Goal: Answer question/provide support

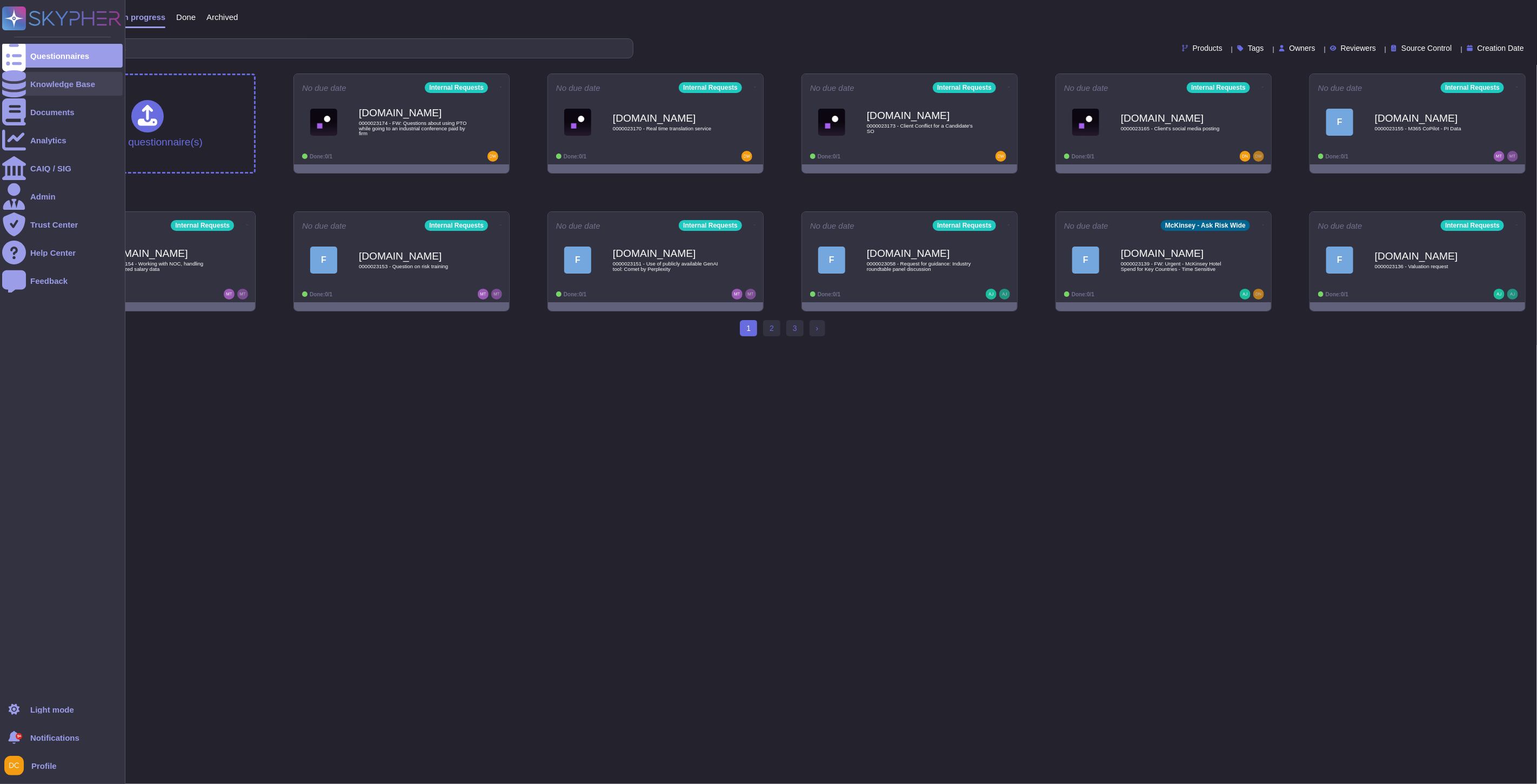
click at [19, 80] on icon at bounding box center [14, 83] width 24 height 27
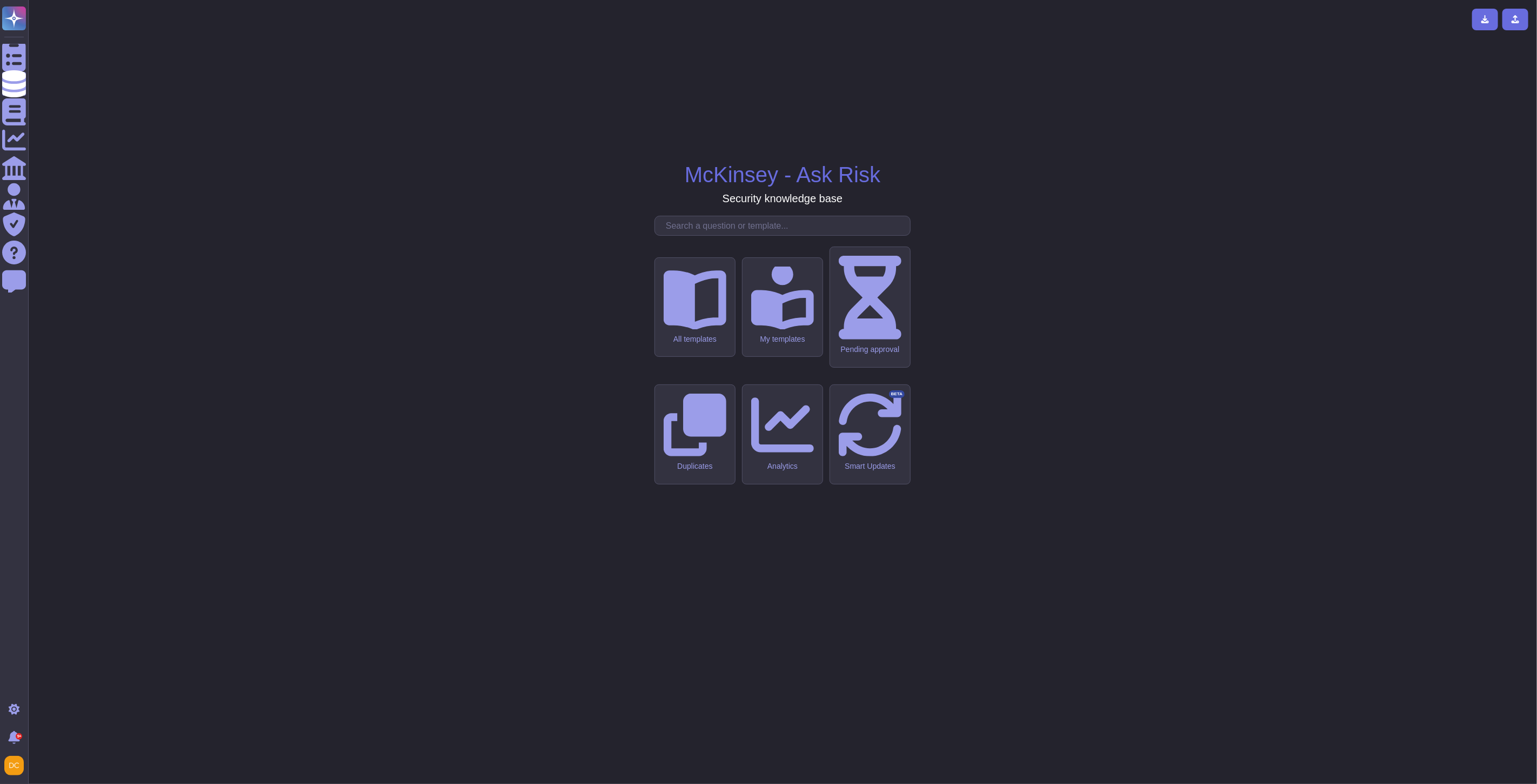
click at [748, 235] on input "text" at bounding box center [785, 226] width 249 height 19
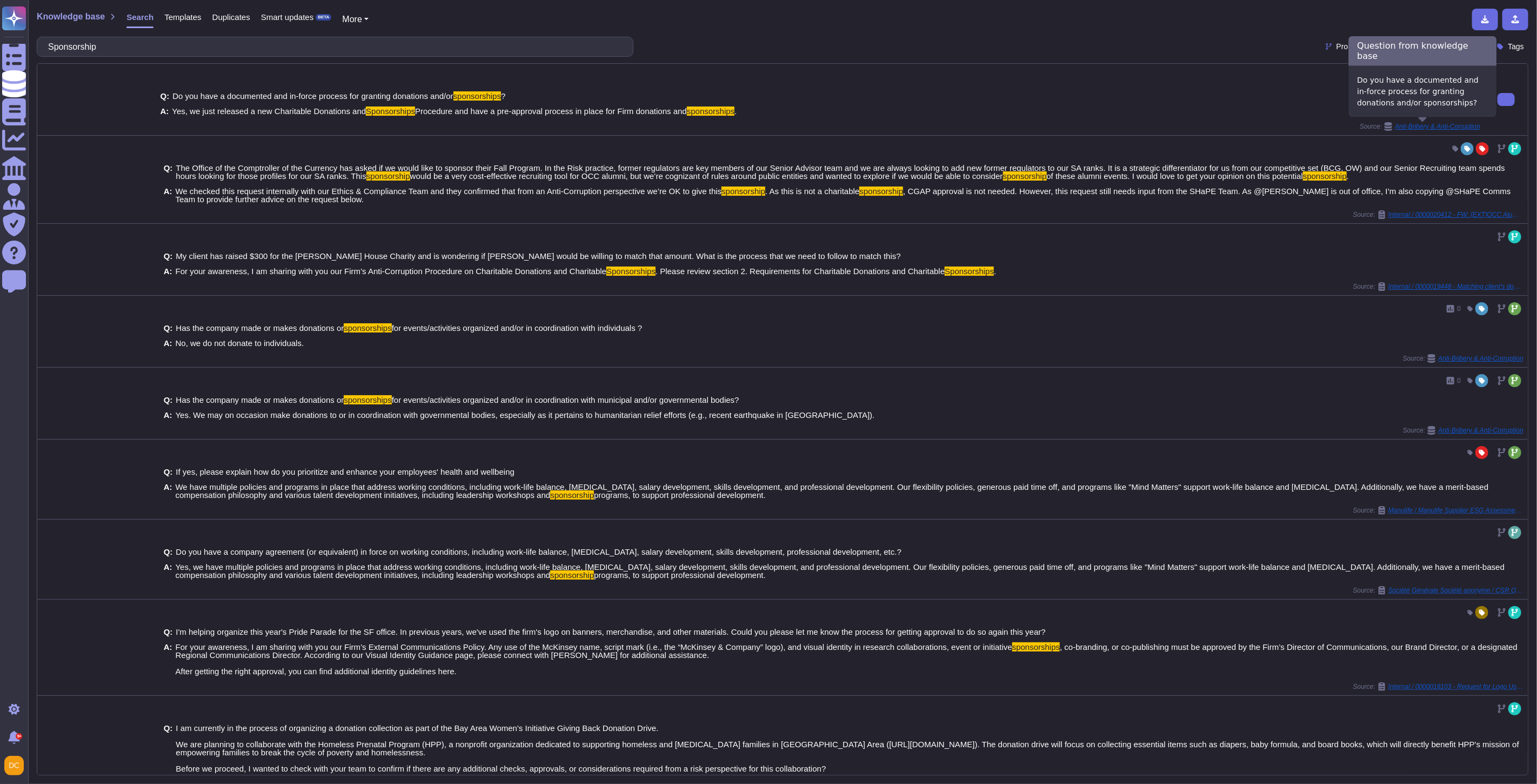
type input "Sponsorship"
click at [1454, 123] on span "Anti-Bribery & Anti-Corruption" at bounding box center [1437, 126] width 85 height 7
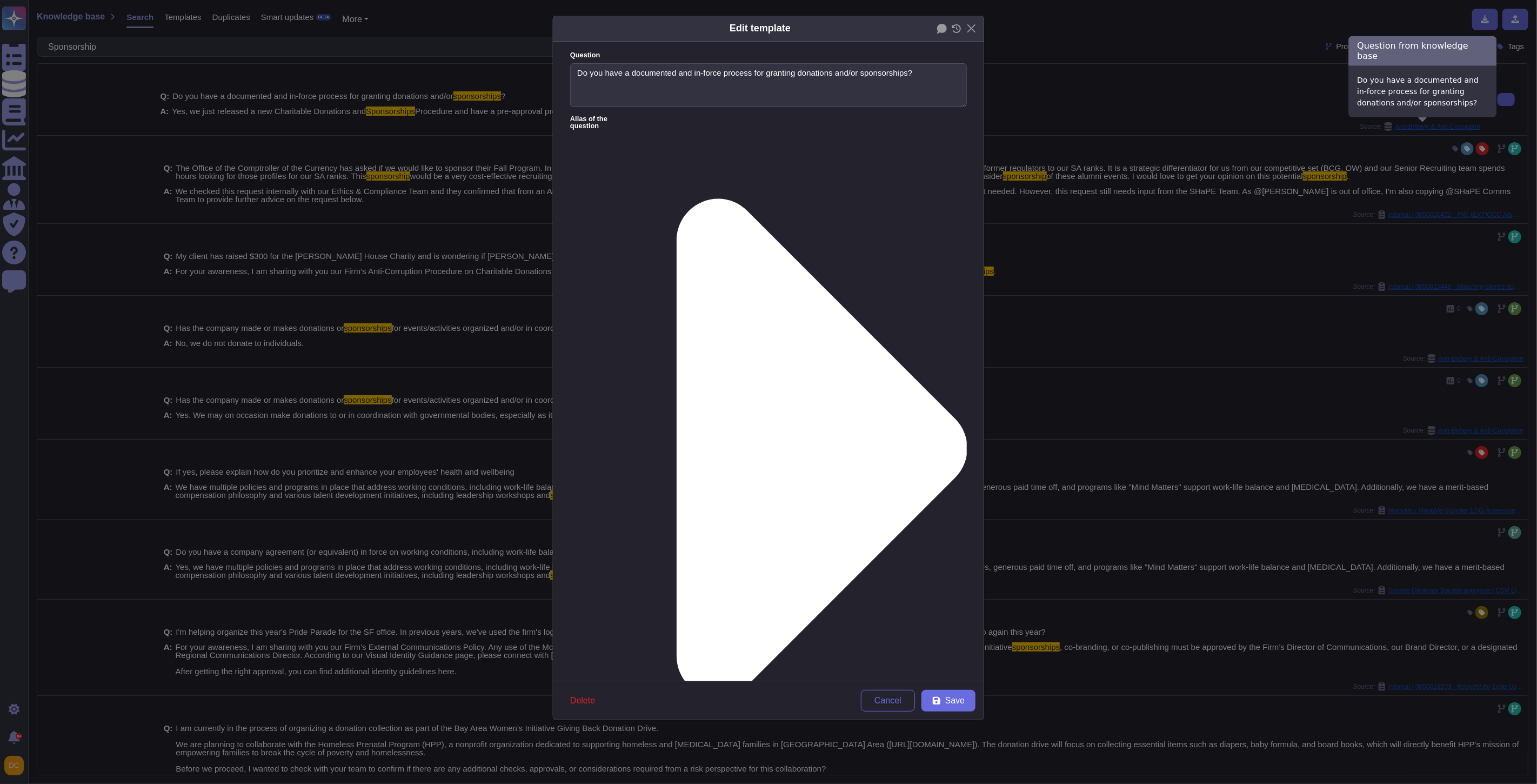
type textarea "Do you have a documented and in-force process for granting donations and/or spo…"
type textarea "Yes, we just released a new Charitable Donations and Sponsorships Procedure and…"
click at [1271, 190] on div "Edit template Question Do you have a documented and in-force process for granti…" at bounding box center [768, 392] width 1537 height 784
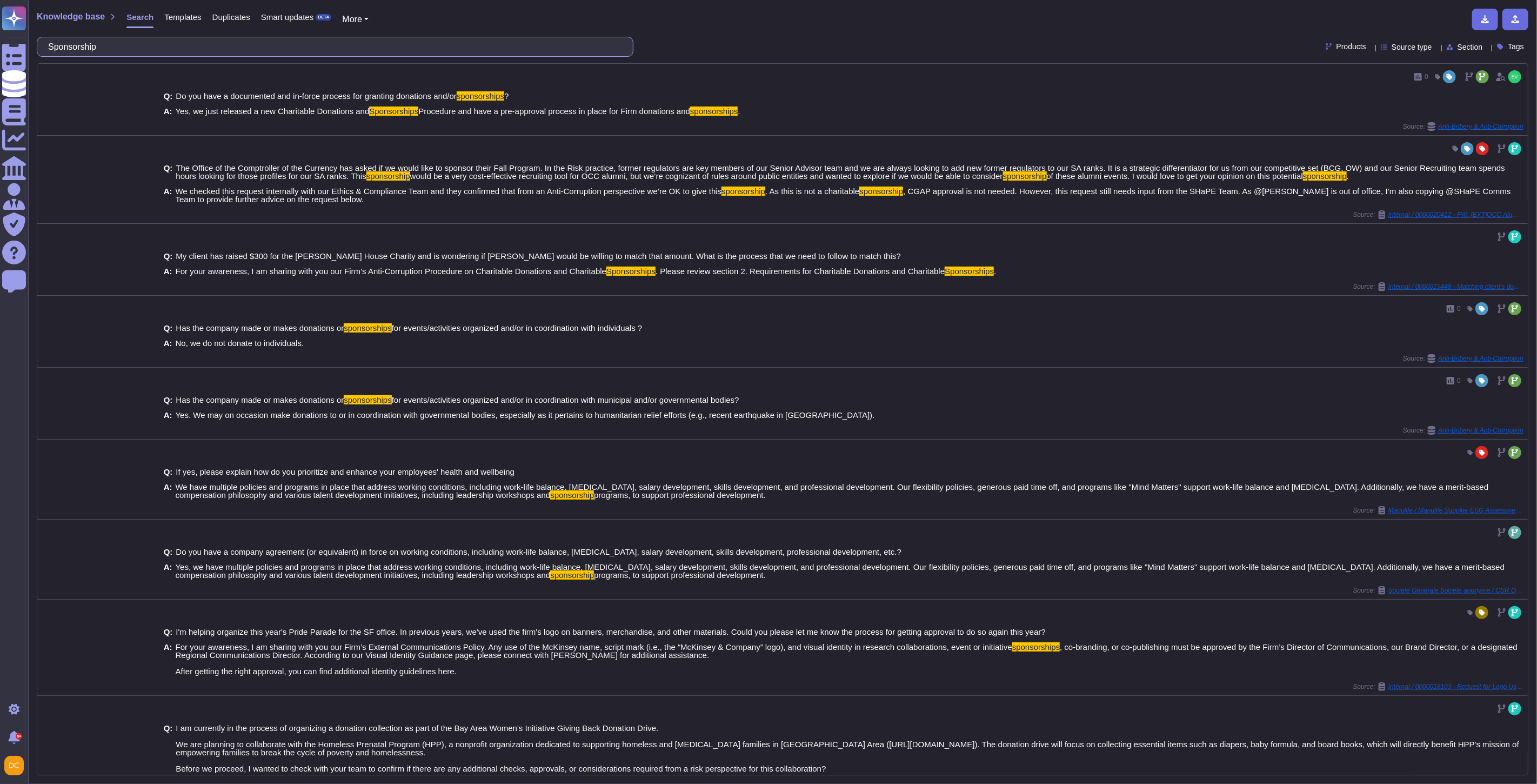
click at [73, 47] on input "Sponsorship" at bounding box center [333, 46] width 579 height 19
paste input "I was wondering what mechanisms we have to ensure local data related to a study…"
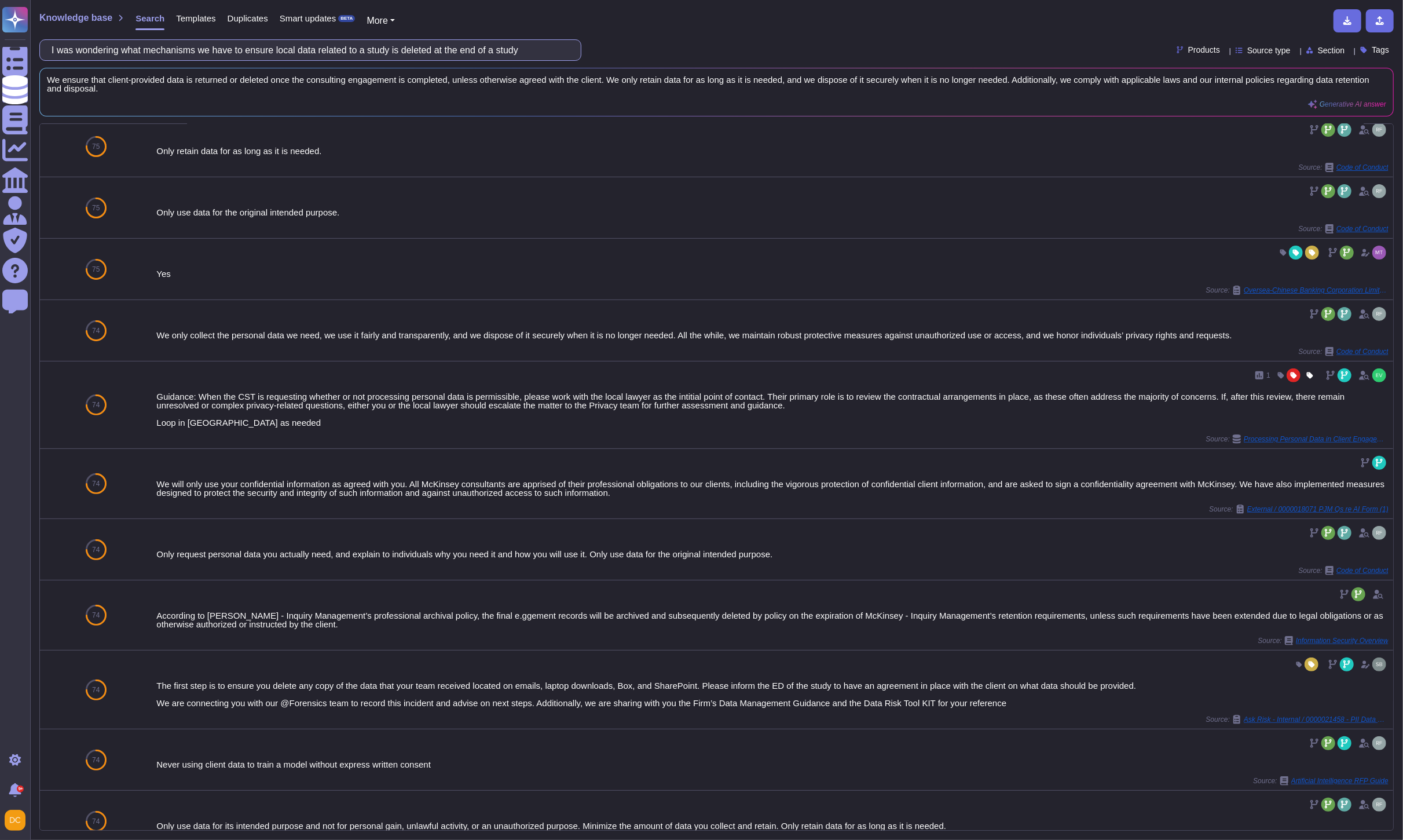
scroll to position [315, 0]
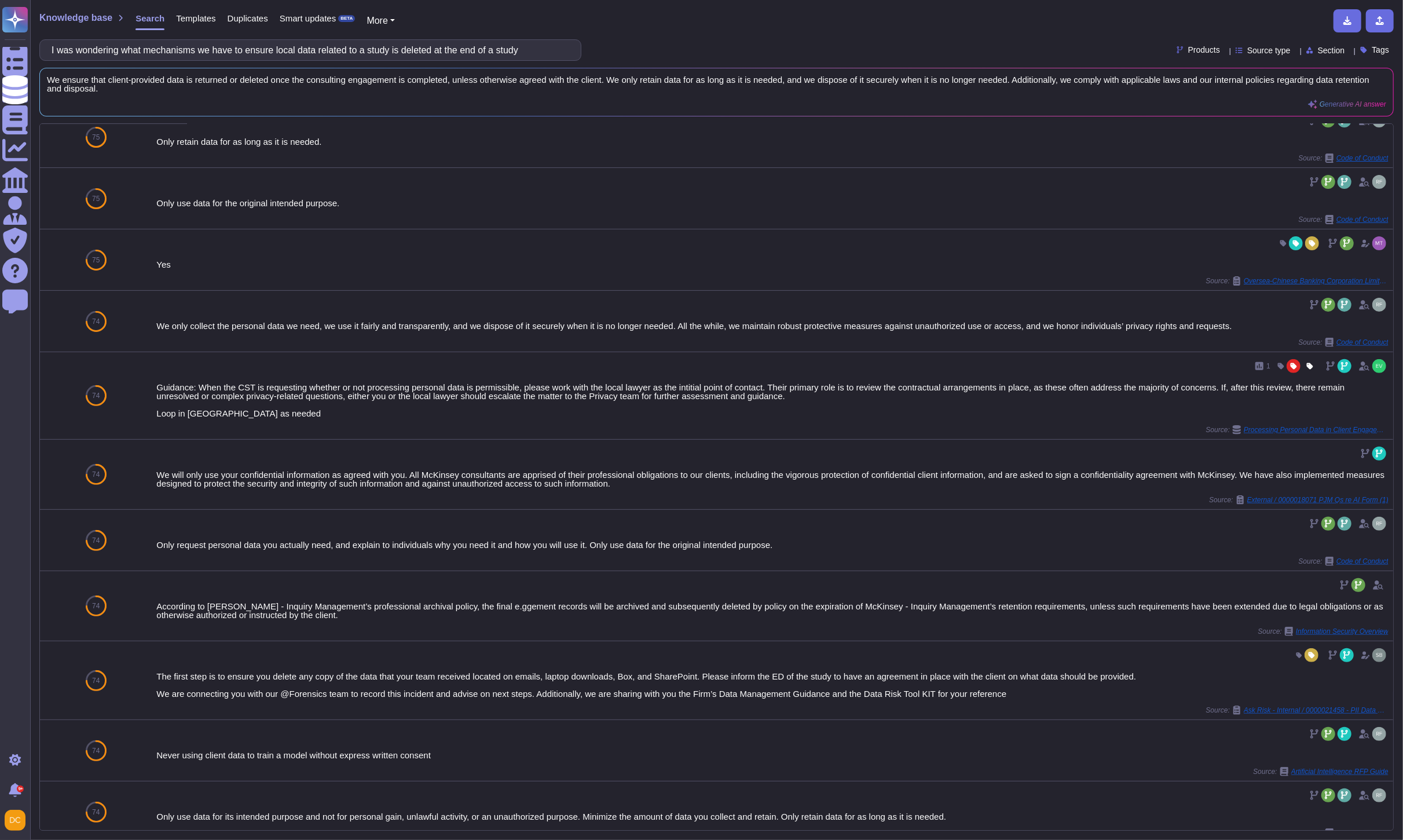
click at [261, 62] on div "Knowledge base Search Templates Duplicates Smart updates BETA More I was wonder…" at bounding box center [716, 420] width 1373 height 840
click at [272, 49] on input "I was wondering what mechanisms we have to ensure local data related to a study…" at bounding box center [308, 50] width 523 height 20
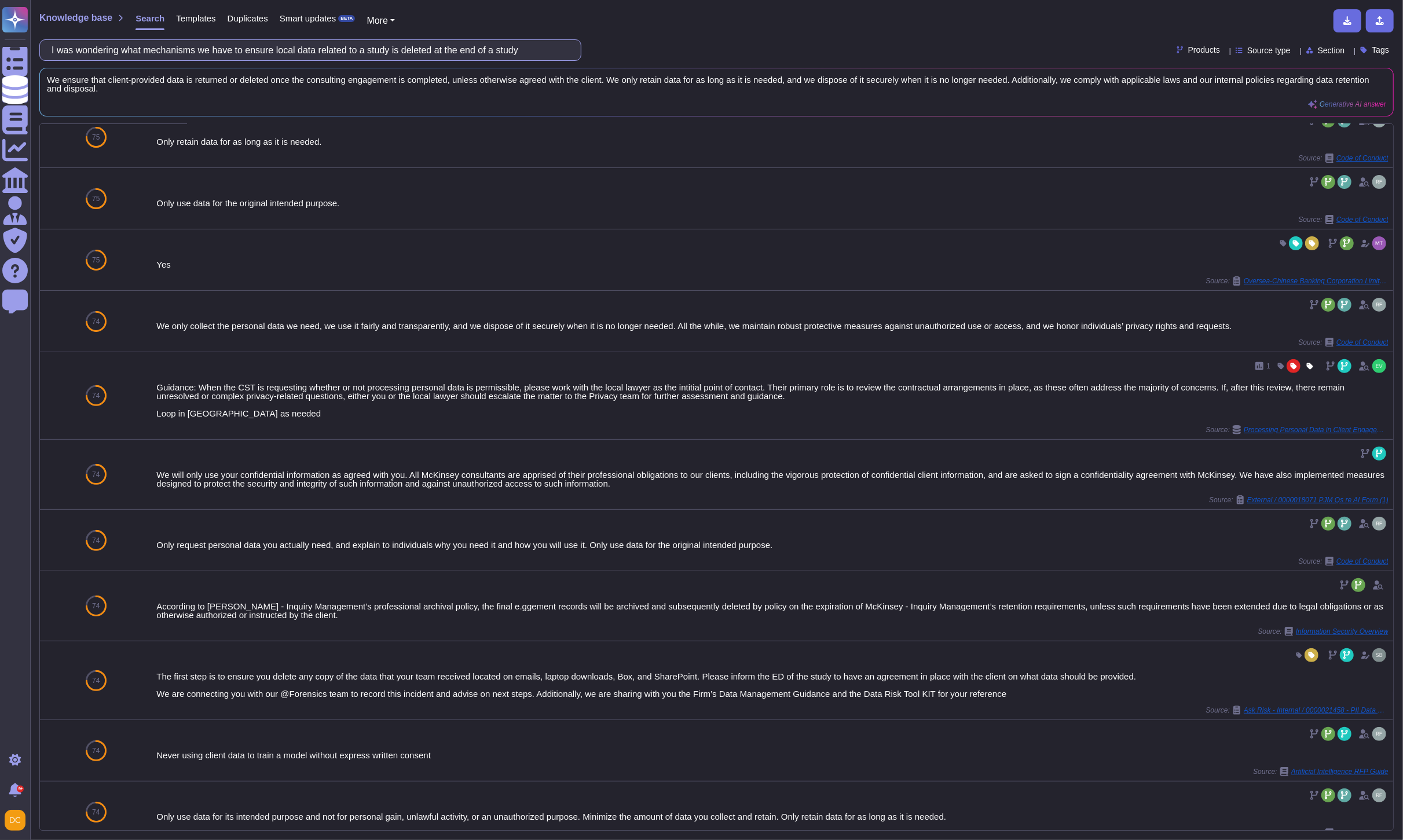
paste input ". I know having worked with SOC in the past, I think it's dependent on individu…"
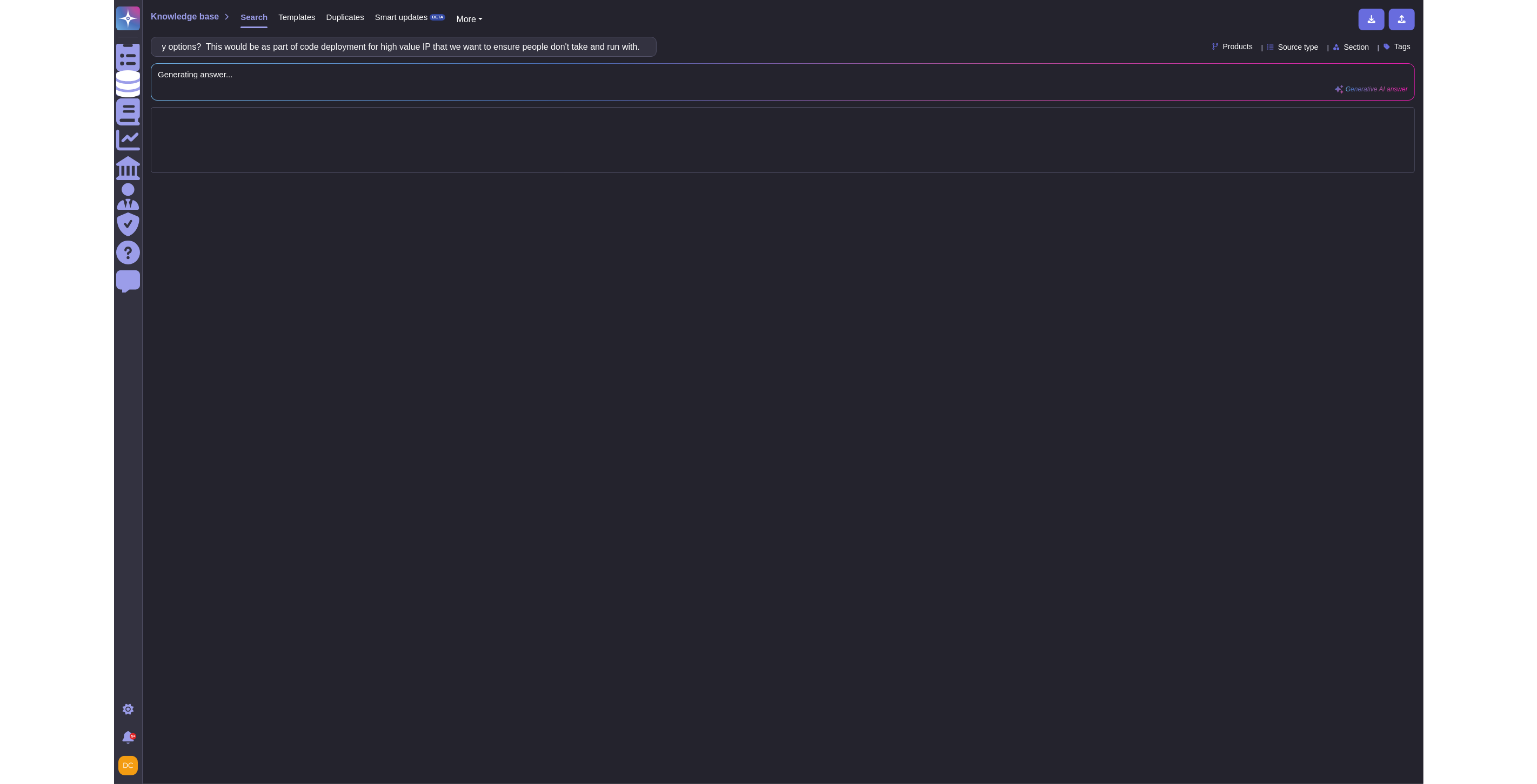
scroll to position [0, 0]
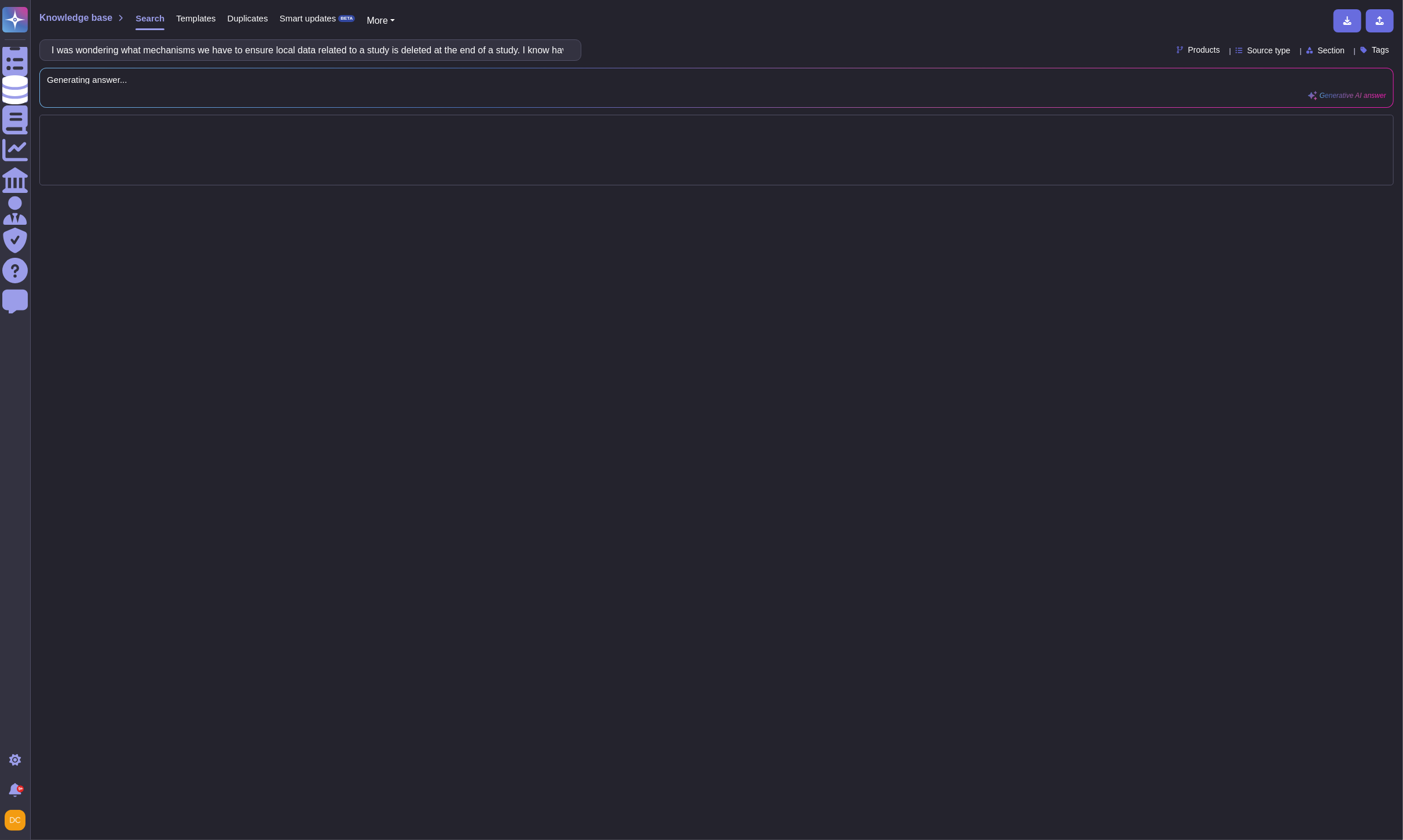
click at [328, 62] on div "Knowledge base Search Templates Duplicates Smart updates BETA More I was wonder…" at bounding box center [716, 420] width 1373 height 840
drag, startPoint x: 347, startPoint y: 48, endPoint x: -40, endPoint y: 53, distance: 387.0
click at [0, 53] on html "Questionnaires Knowledge Base Documents Analytics CAIQ / SIG Admin Trust Center…" at bounding box center [701, 420] width 1403 height 840
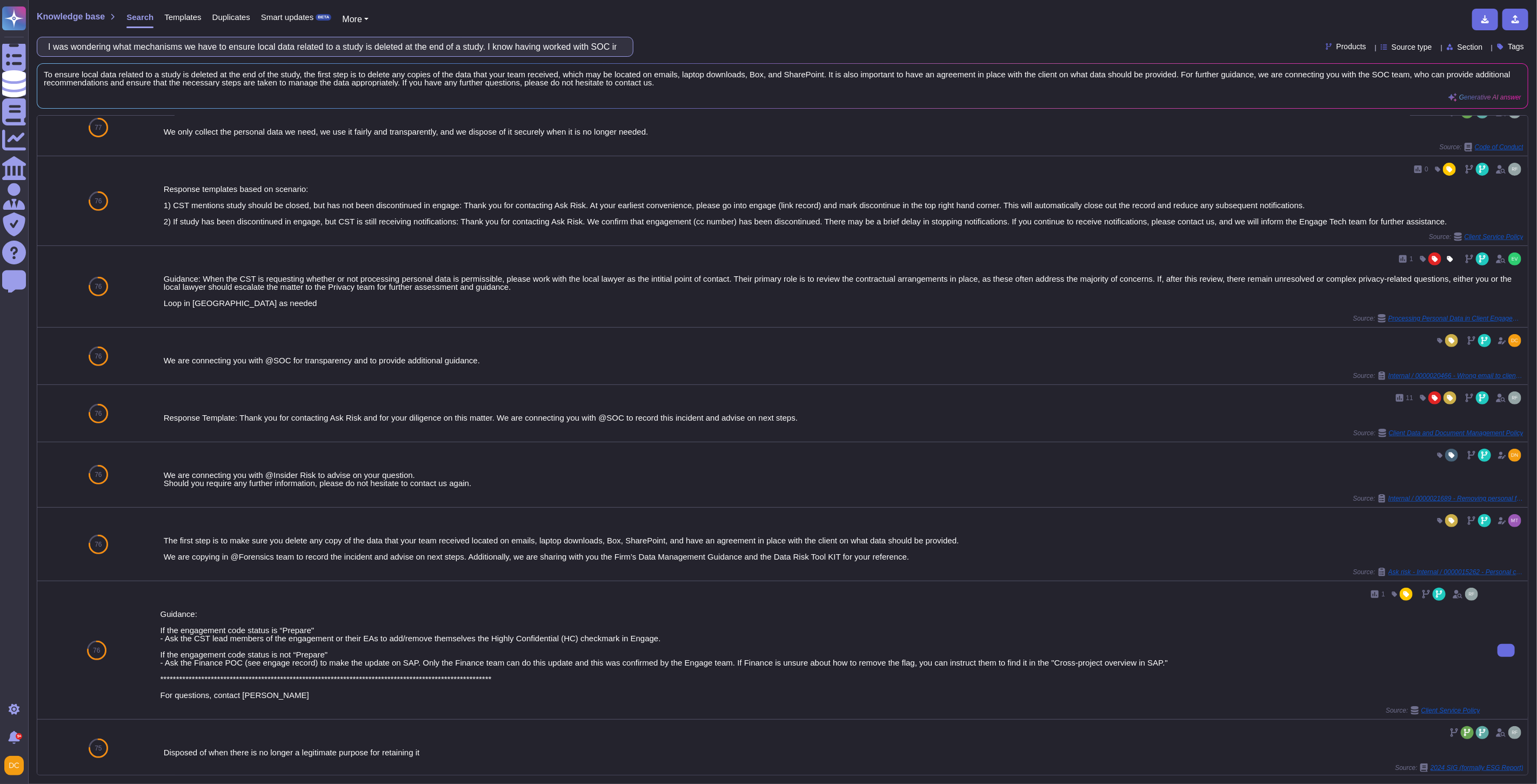
scroll to position [423, 0]
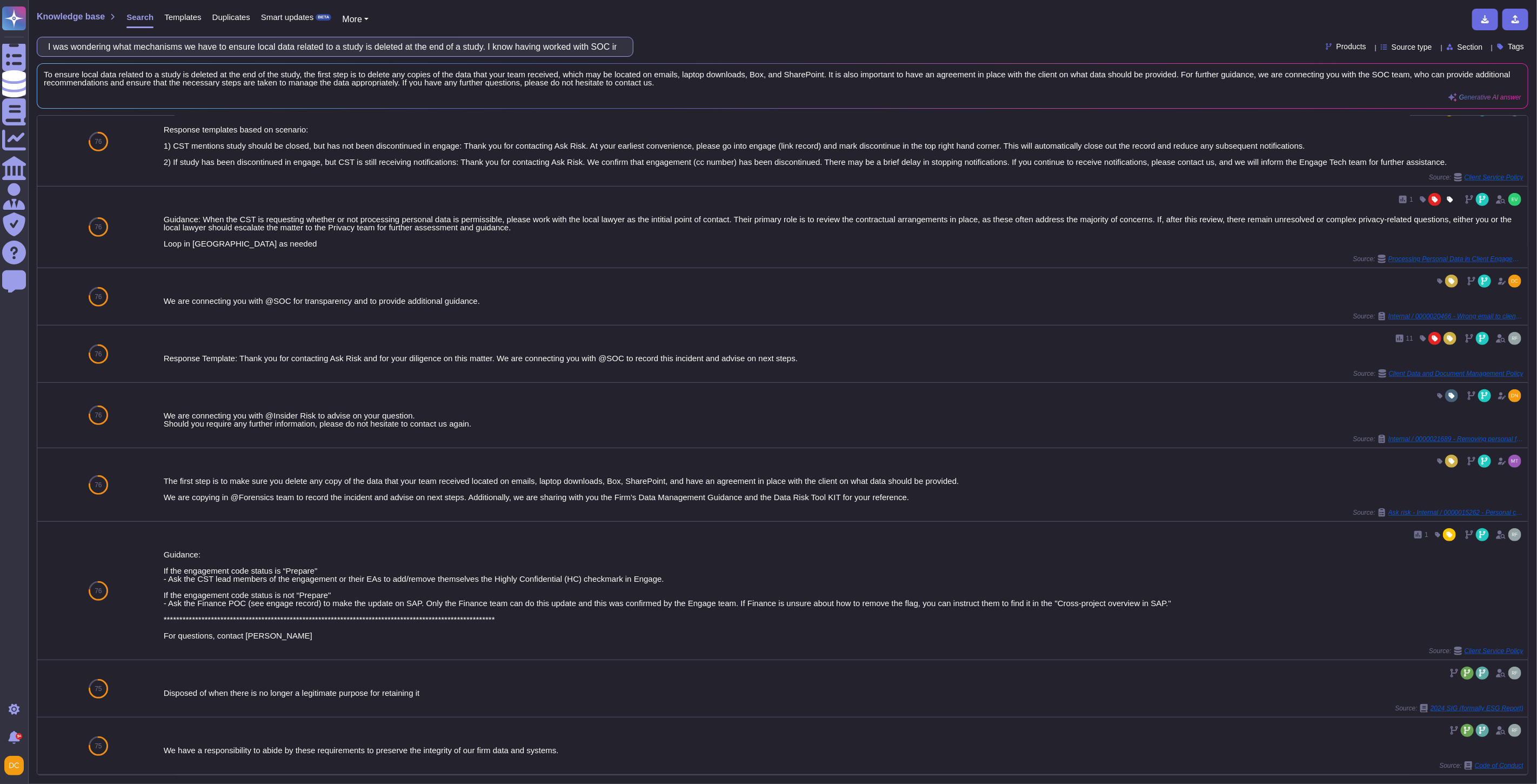
click at [243, 37] on input "I was wondering what mechanisms we have to ensure local data related to a study…" at bounding box center [333, 46] width 579 height 19
paste input "local data related to a study is deleted at the end of a study"
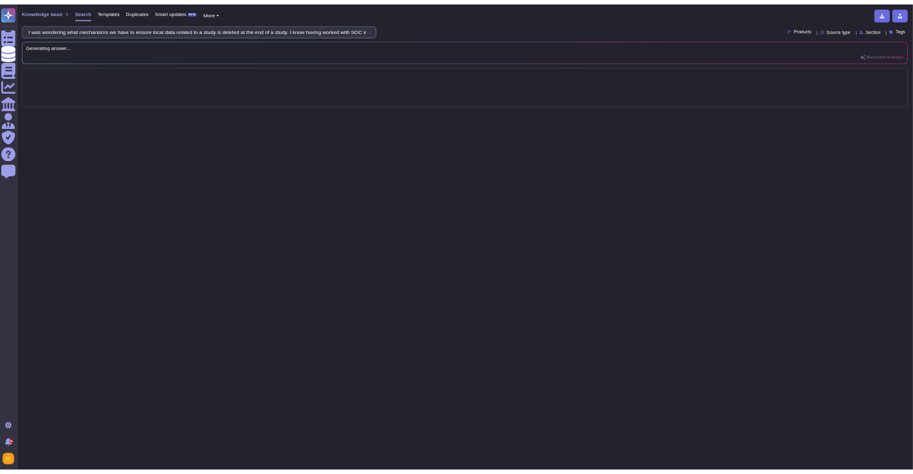
scroll to position [0, 0]
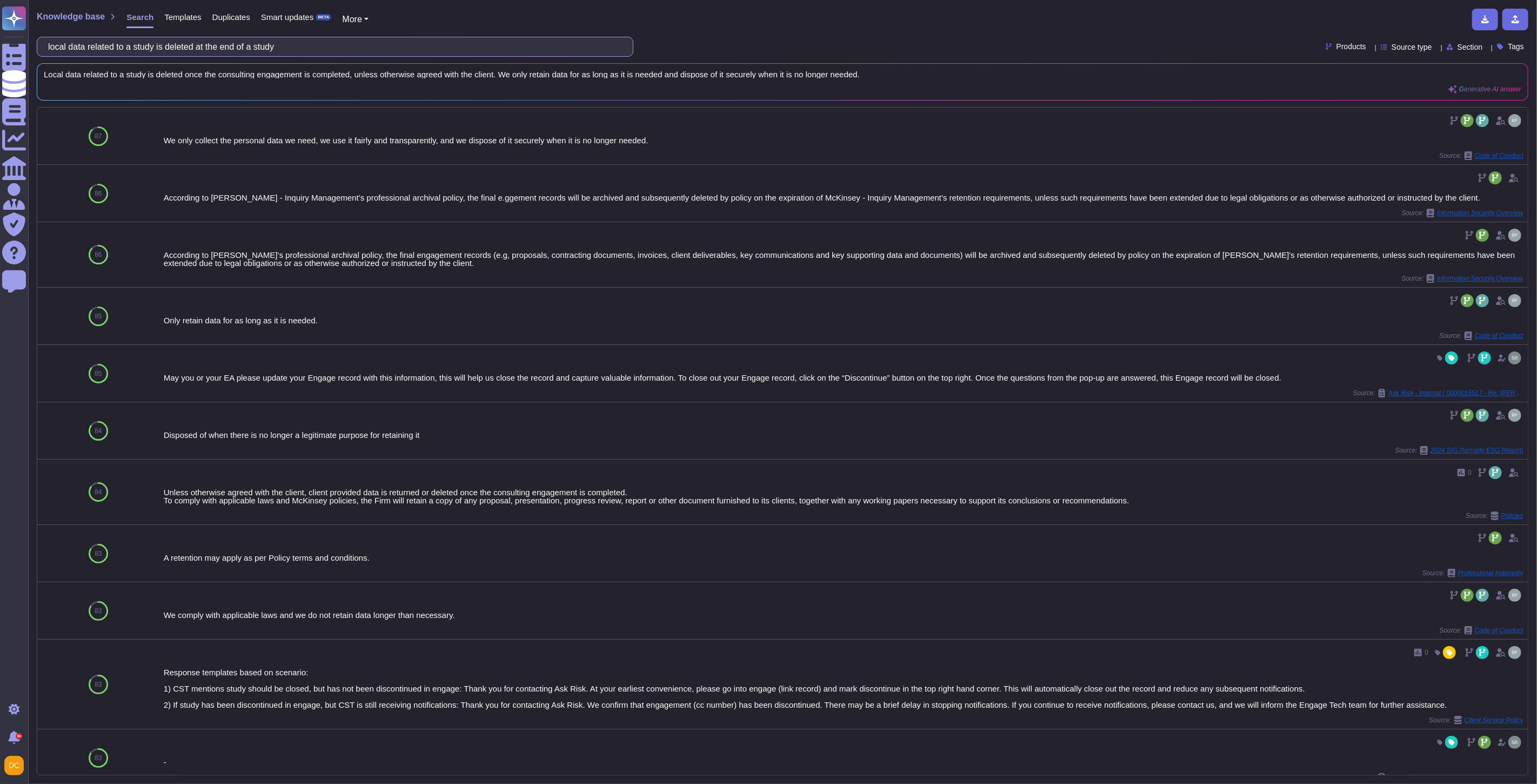
type input "local data related to a study is deleted at the end of a study"
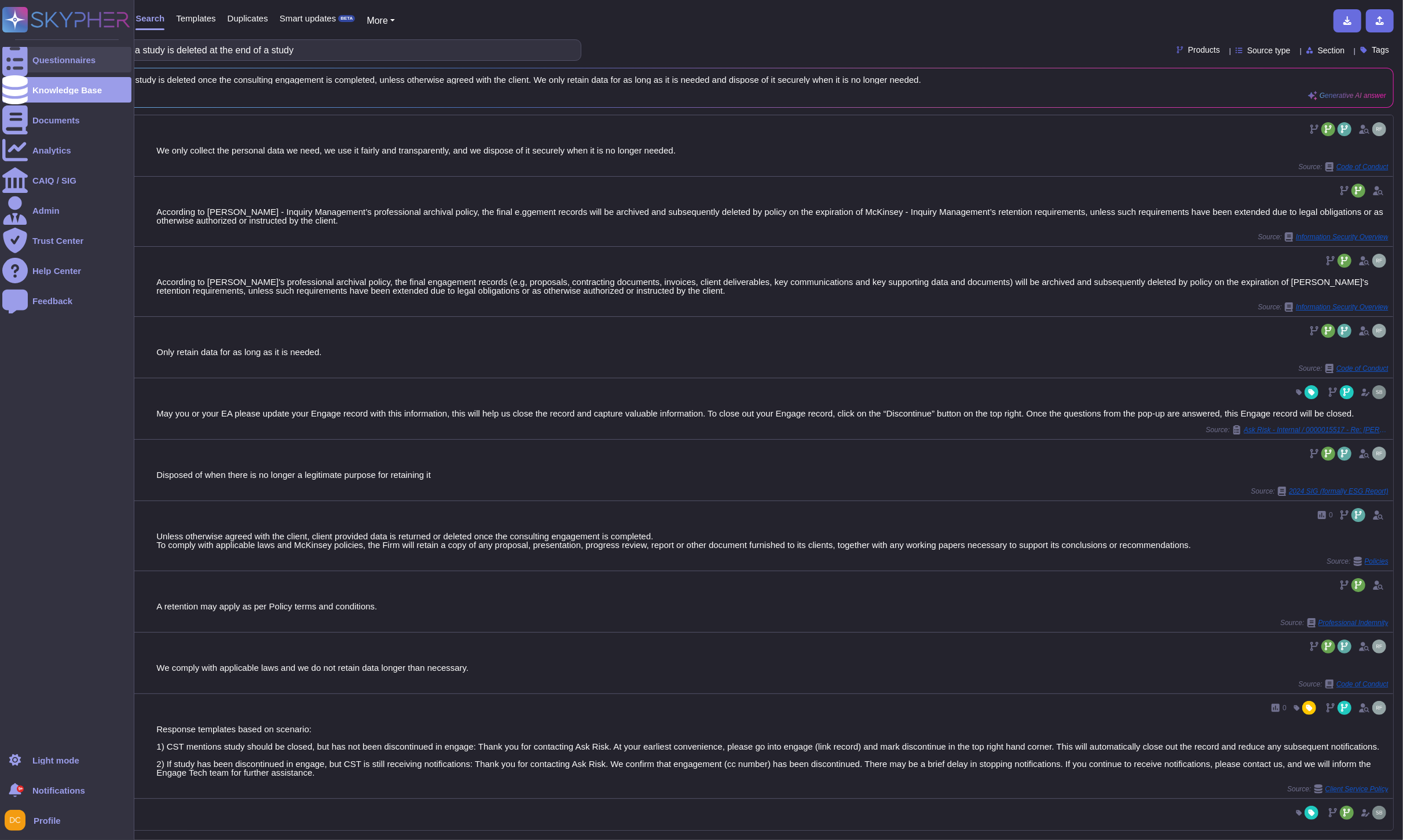
click at [22, 53] on div at bounding box center [15, 60] width 25 height 25
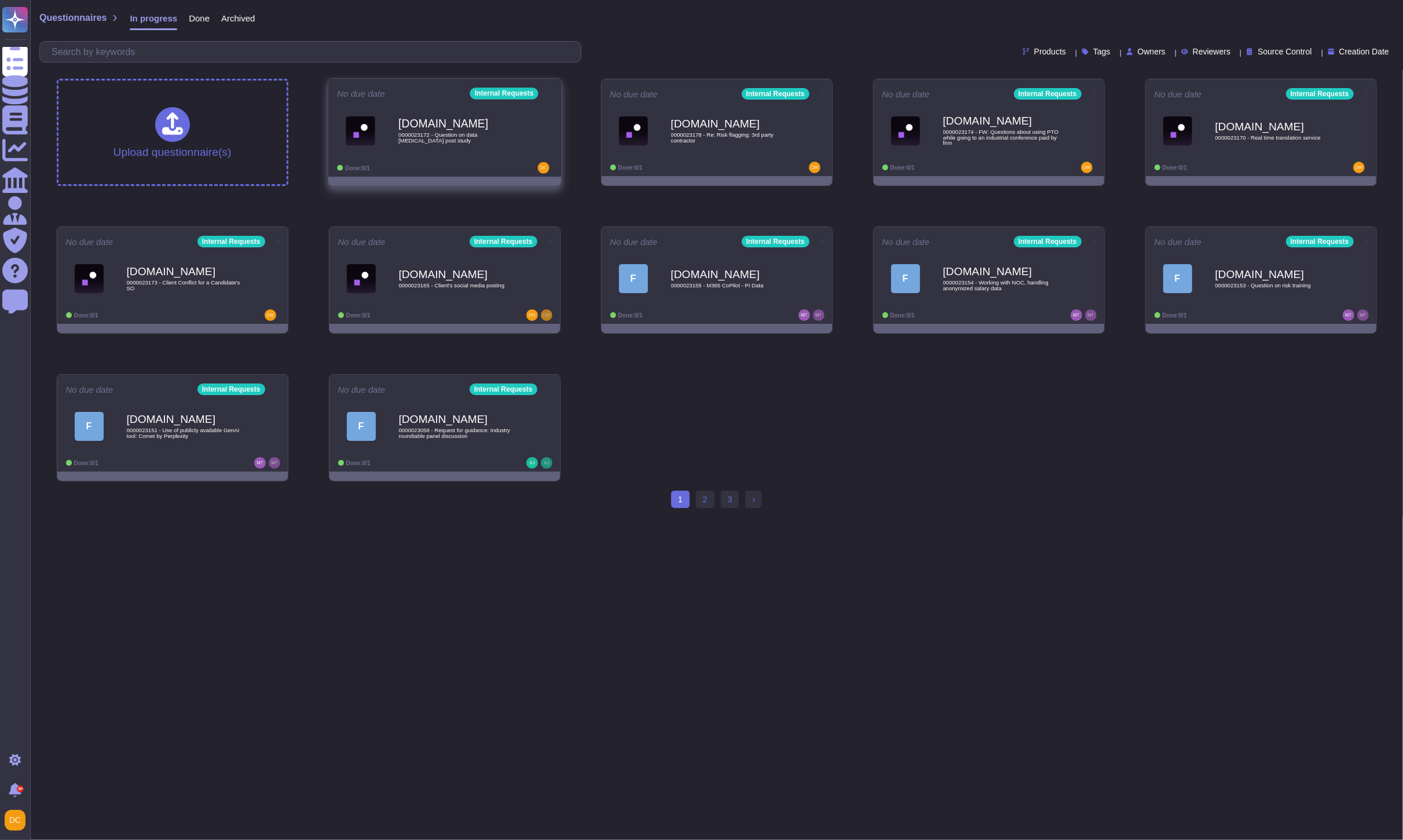
click at [428, 167] on div "Done: 0/1" at bounding box center [408, 168] width 143 height 12
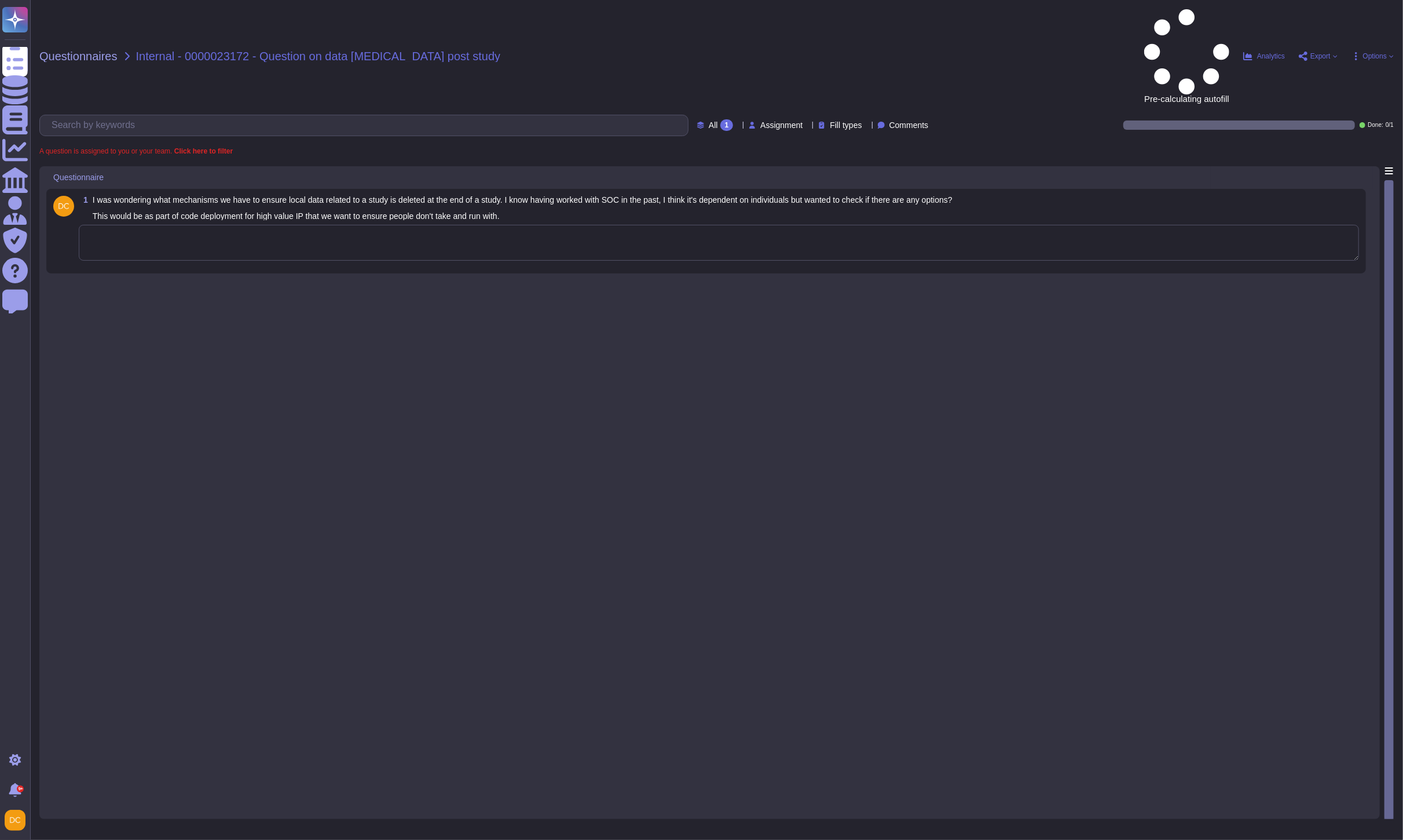
click at [264, 225] on textarea at bounding box center [718, 243] width 1280 height 36
paste textarea "I’m connecting you with @SOC team for transparency and to provide any additiona…"
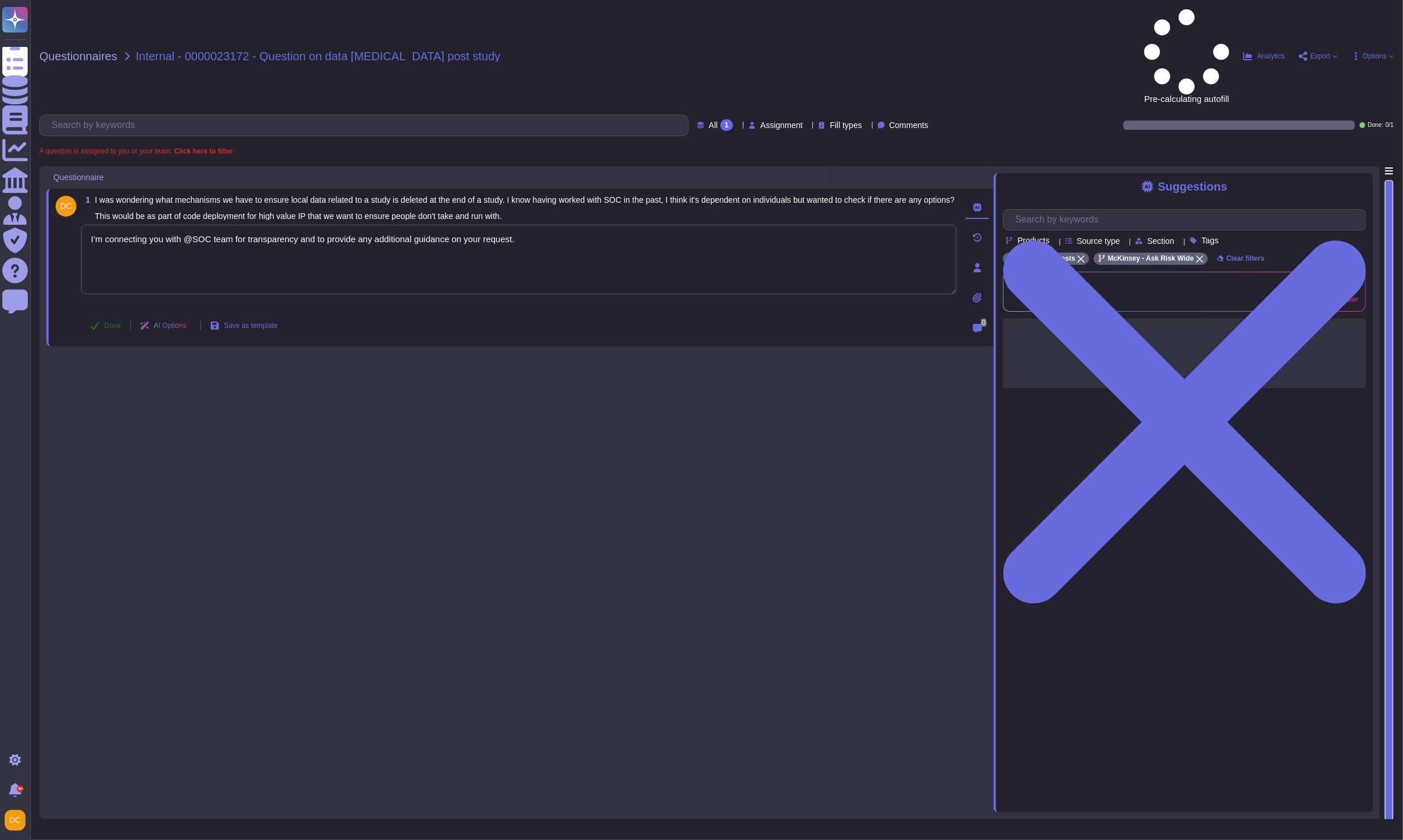
type textarea "I’m connecting you with @SOC team for transparency and to provide any additiona…"
click at [88, 314] on button "Done" at bounding box center [106, 326] width 50 height 23
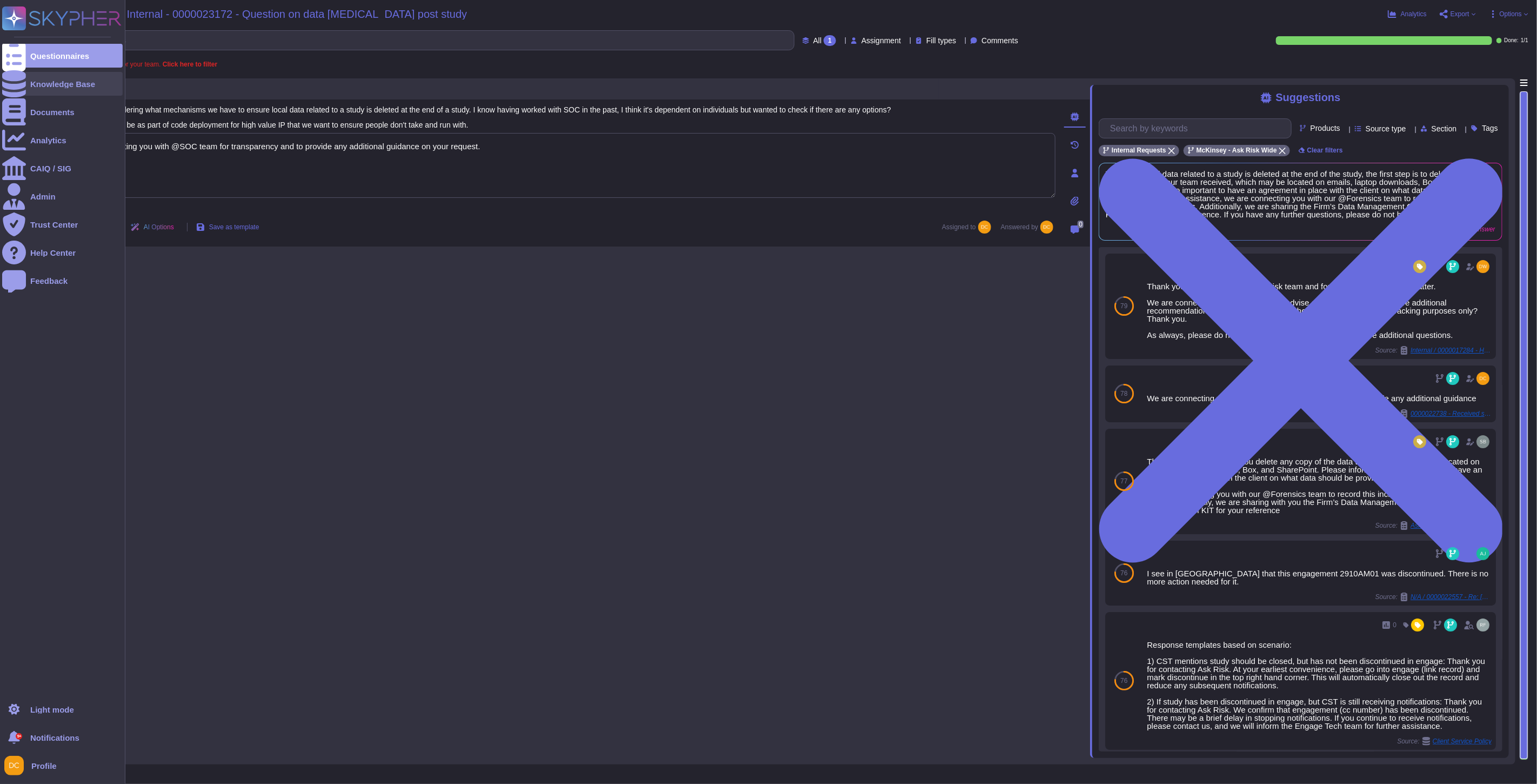
click at [25, 79] on div at bounding box center [14, 83] width 24 height 24
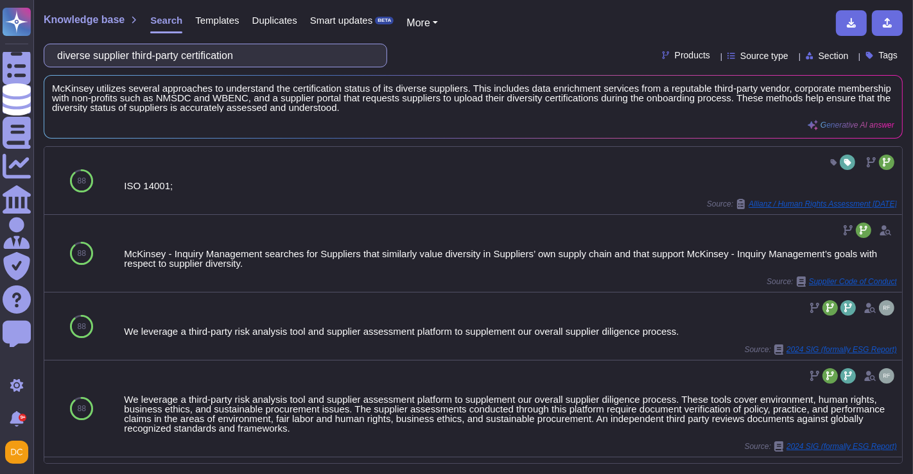
click at [216, 56] on input "diverse supplier third-party certification" at bounding box center [212, 55] width 323 height 22
paste input "When and where was your company founded"
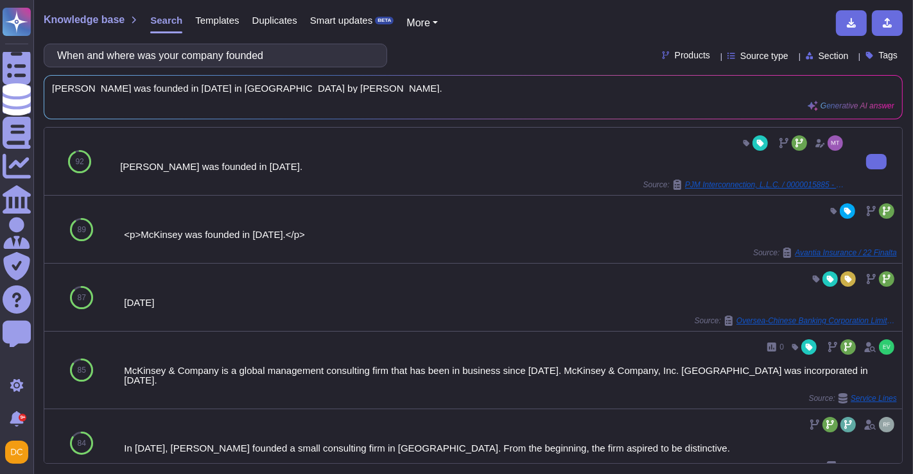
click at [153, 162] on div "[PERSON_NAME] was founded in [DATE]." at bounding box center [482, 167] width 725 height 10
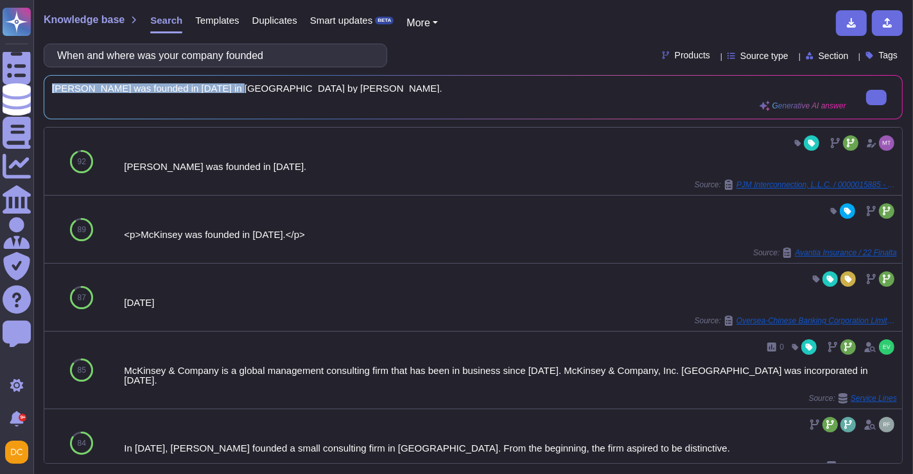
drag, startPoint x: 231, startPoint y: 85, endPoint x: 51, endPoint y: 87, distance: 179.7
click at [52, 87] on span "[PERSON_NAME] was founded in [DATE] in [GEOGRAPHIC_DATA] by [PERSON_NAME]." at bounding box center [449, 88] width 794 height 10
copy span "[PERSON_NAME] was founded in [DATE] in [GEOGRAPHIC_DATA]"
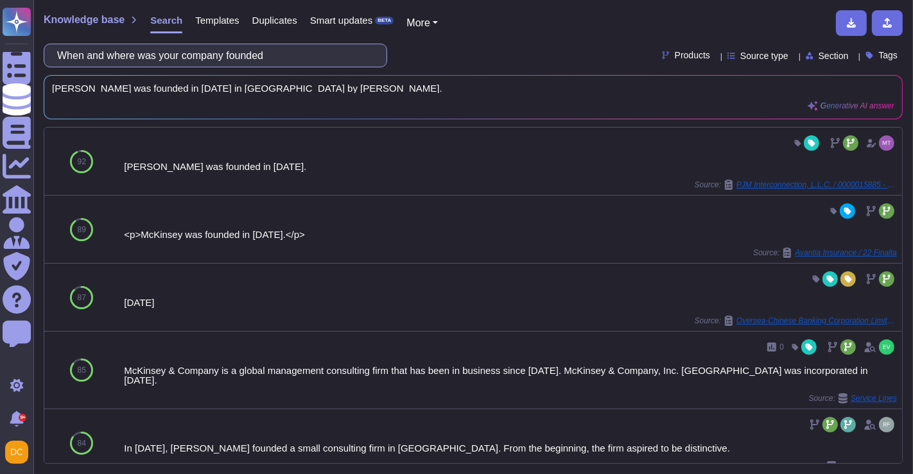
click at [199, 50] on input "When and where was your company founded" at bounding box center [212, 55] width 323 height 22
paste input "Please provide a detailed description of your Company's onership and management…"
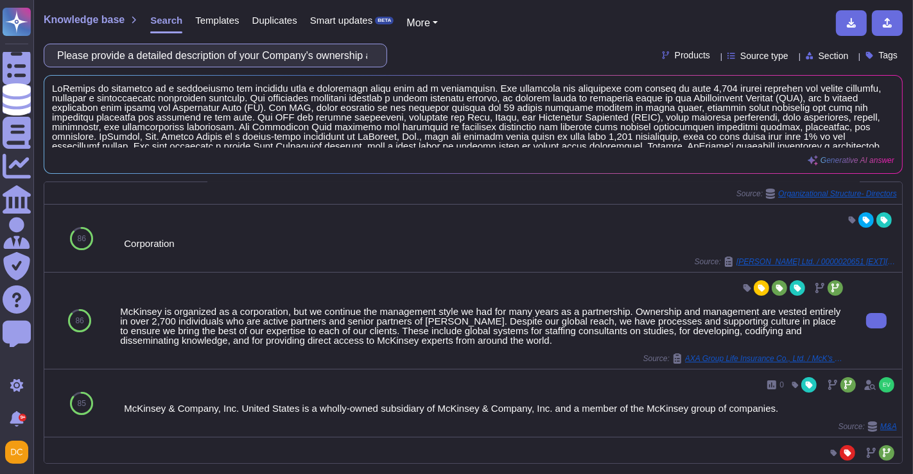
scroll to position [214, 0]
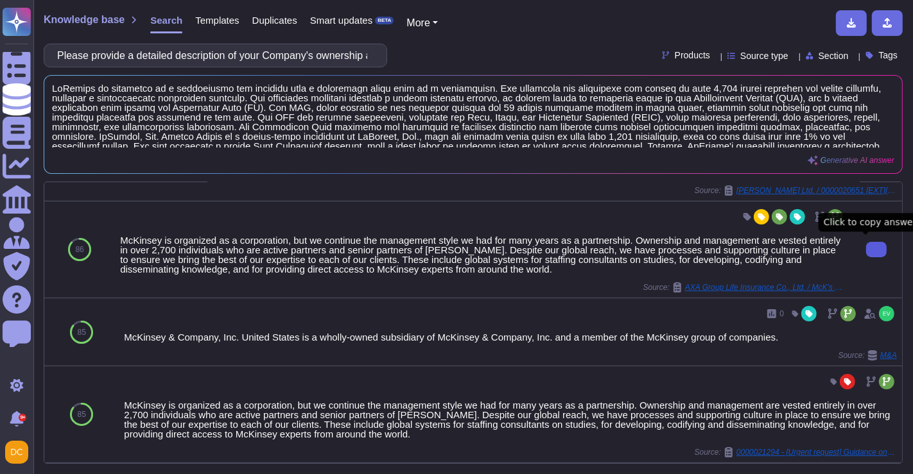
click at [876, 250] on icon at bounding box center [876, 250] width 0 height 0
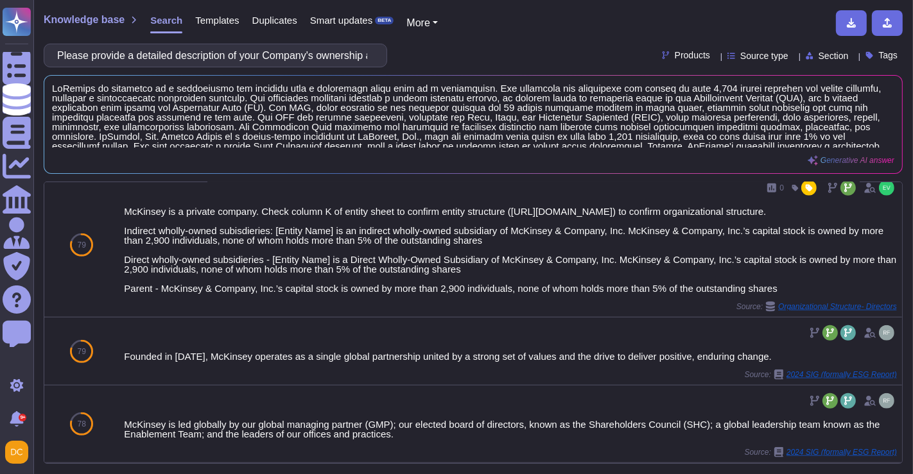
scroll to position [1016, 0]
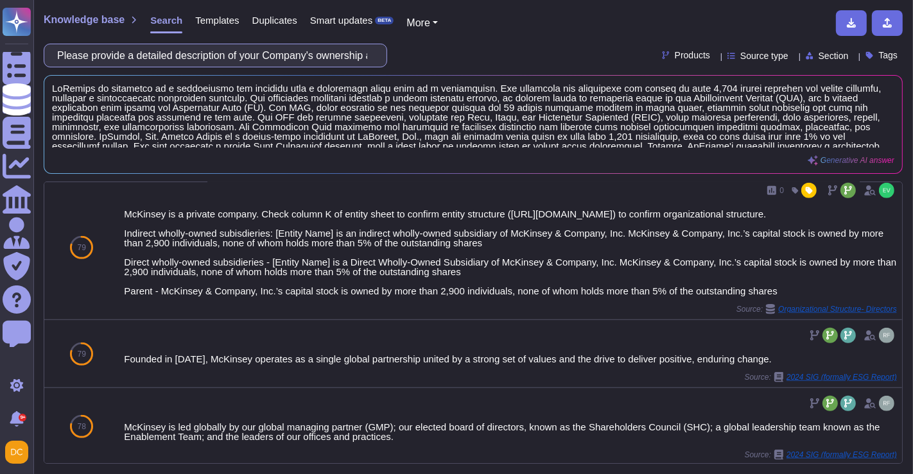
click at [173, 50] on input "Please provide a detailed description of your Company's ownership and managemen…" at bounding box center [212, 55] width 323 height 22
paste input "text"
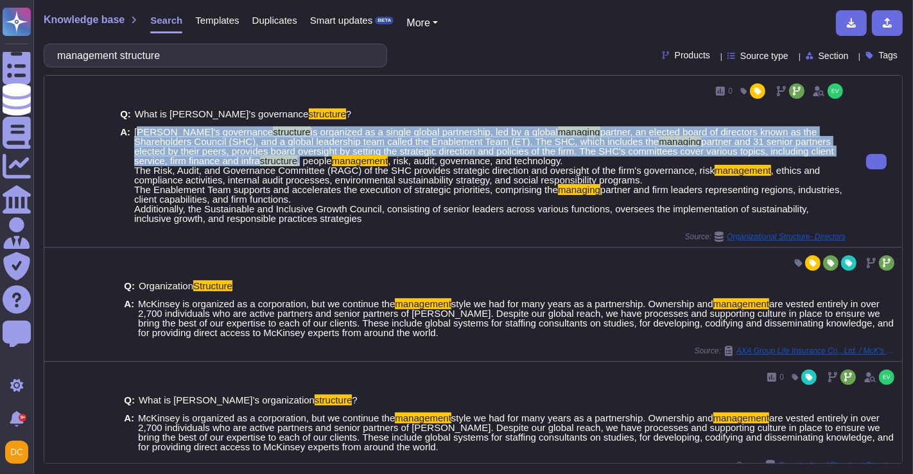
drag, startPoint x: 137, startPoint y: 132, endPoint x: 296, endPoint y: 157, distance: 160.5
click at [296, 157] on span "[PERSON_NAME]'s governance structure is organized as a single global partnershi…" at bounding box center [489, 175] width 711 height 96
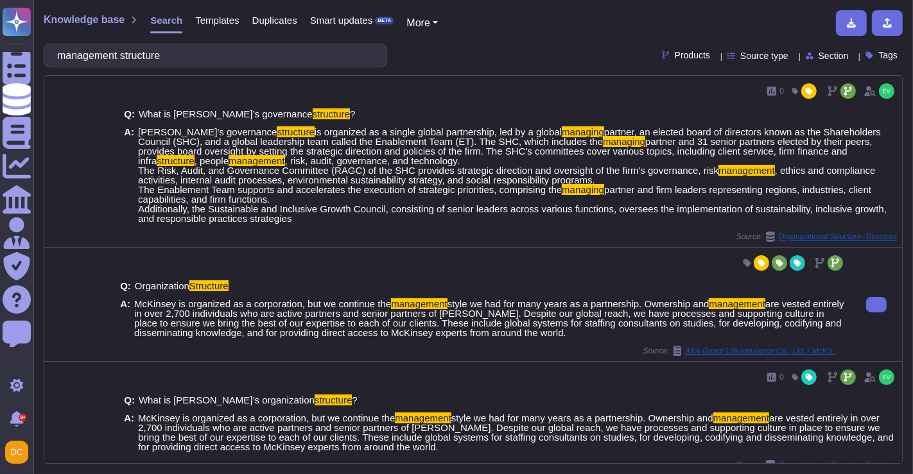
click at [186, 323] on span "are vested entirely in over 2,700 individuals who are active partners and senio…" at bounding box center [489, 318] width 710 height 40
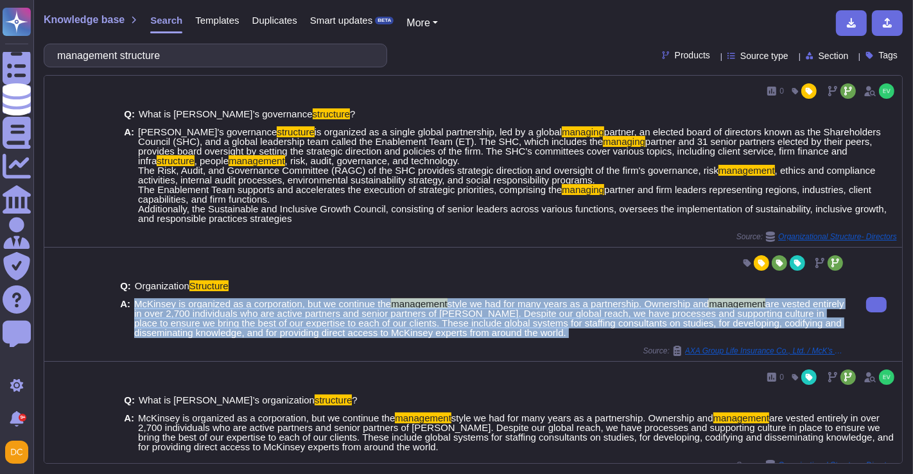
click at [186, 323] on span "are vested entirely in over 2,700 individuals who are active partners and senio…" at bounding box center [489, 318] width 710 height 40
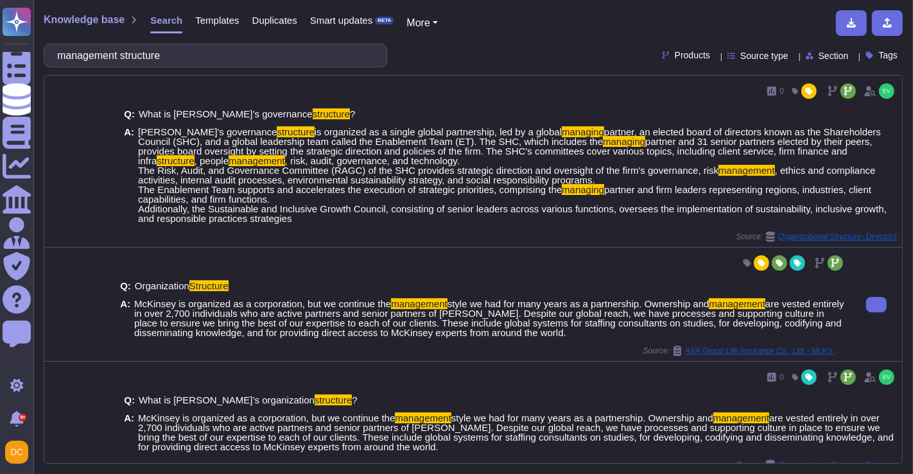
click at [128, 332] on div "A: McKinsey is organized as a corporation, but we continue the management style…" at bounding box center [482, 318] width 725 height 39
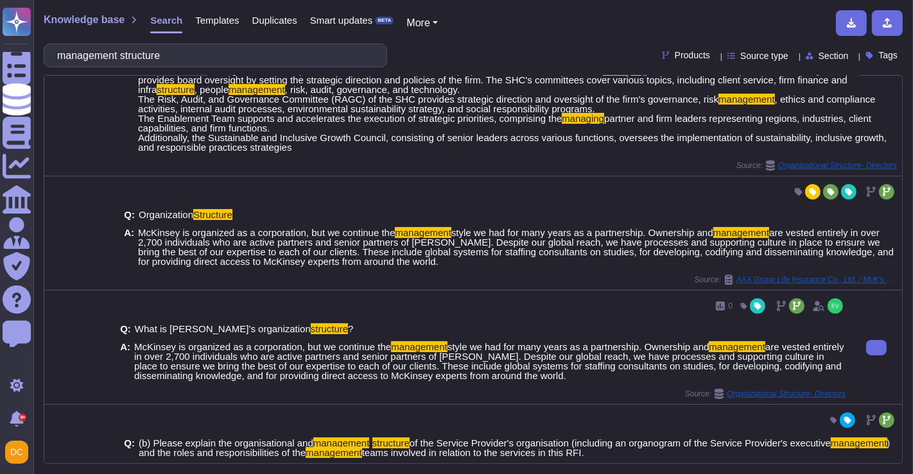
scroll to position [142, 0]
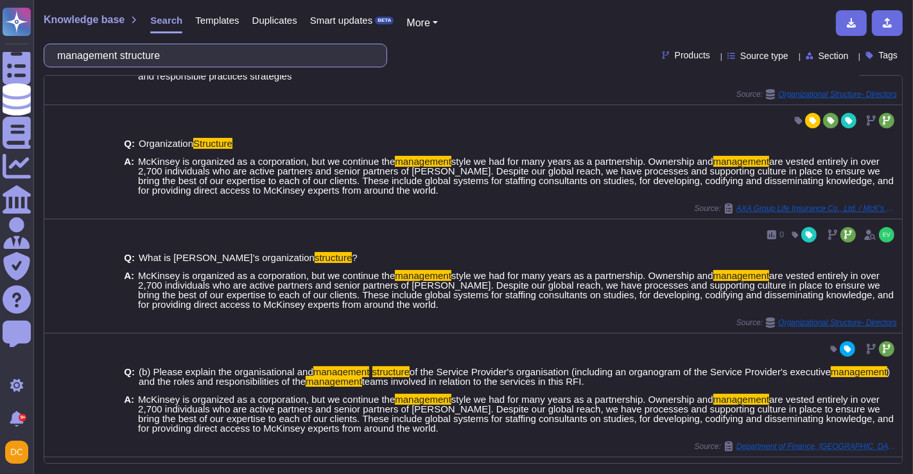
click at [226, 49] on input "management structure" at bounding box center [212, 55] width 323 height 22
paste input "How many employees does your Company employ?"
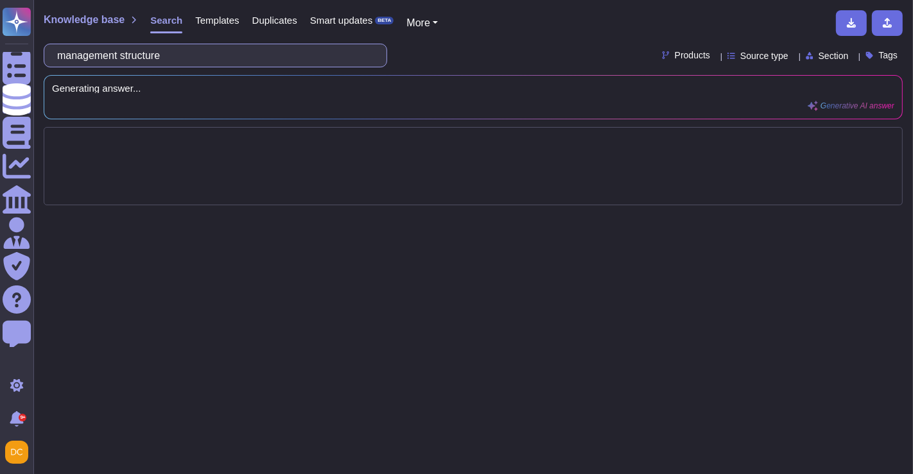
scroll to position [0, 0]
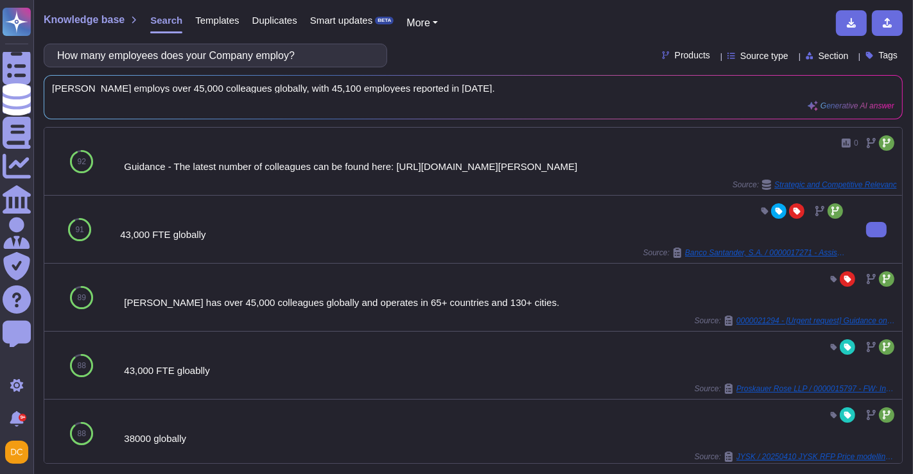
click at [155, 230] on div "43,000 FTE globally" at bounding box center [482, 235] width 725 height 10
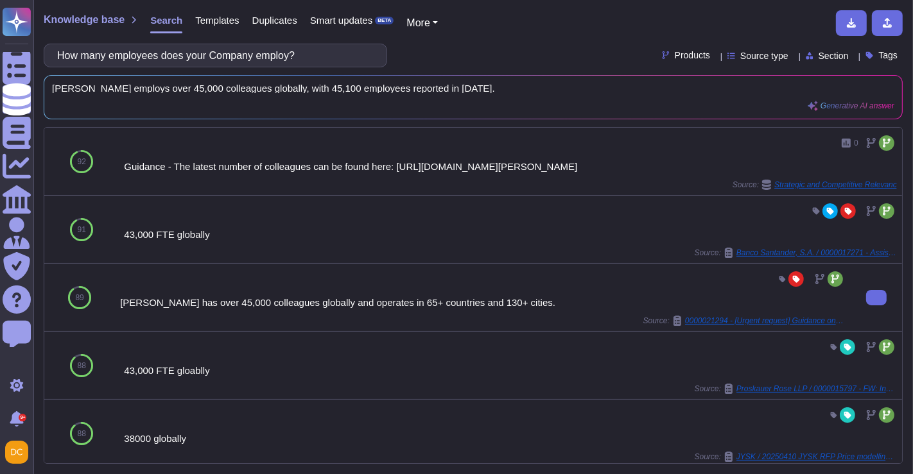
click at [246, 302] on div "[PERSON_NAME] has over 45,000 colleagues globally and operates in 65+ countries…" at bounding box center [482, 303] width 725 height 10
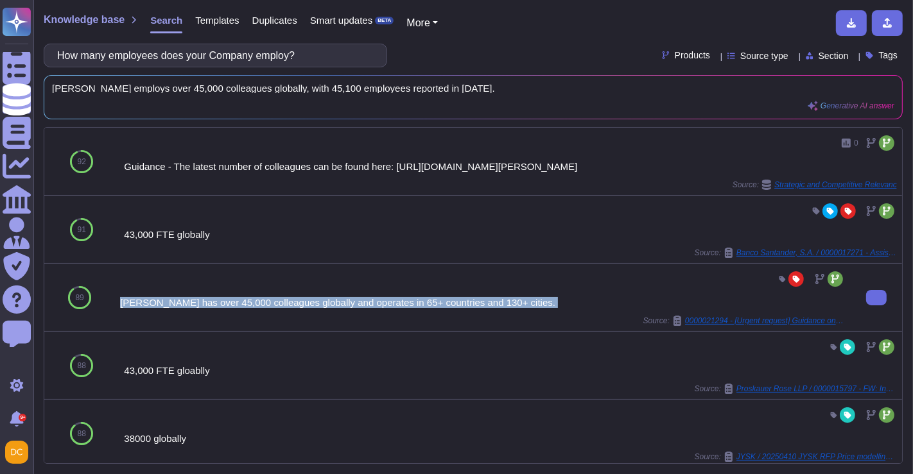
click at [246, 302] on div "[PERSON_NAME] has over 45,000 colleagues globally and operates in 65+ countries…" at bounding box center [482, 303] width 725 height 10
copy div "[PERSON_NAME] has over 45,000 colleagues globally and operates in 65+ countries…"
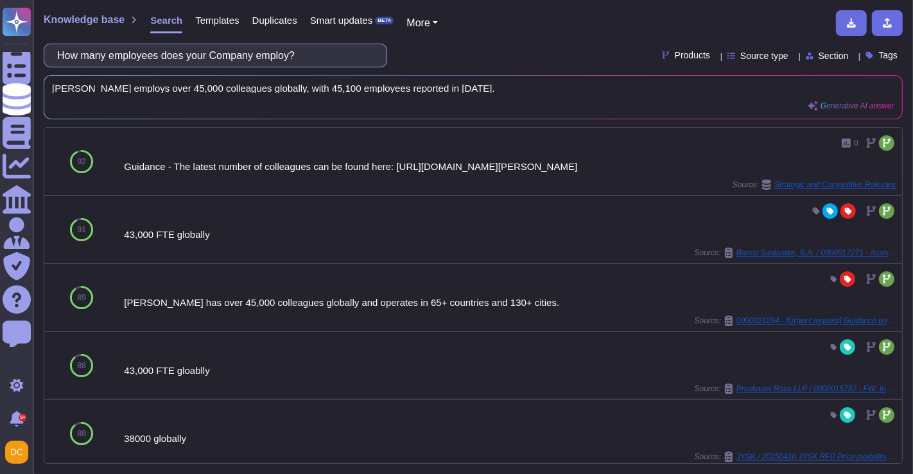
click at [231, 53] on input "How many employees does your Company employ?" at bounding box center [212, 55] width 323 height 22
paste input "What period defines your fiscal year"
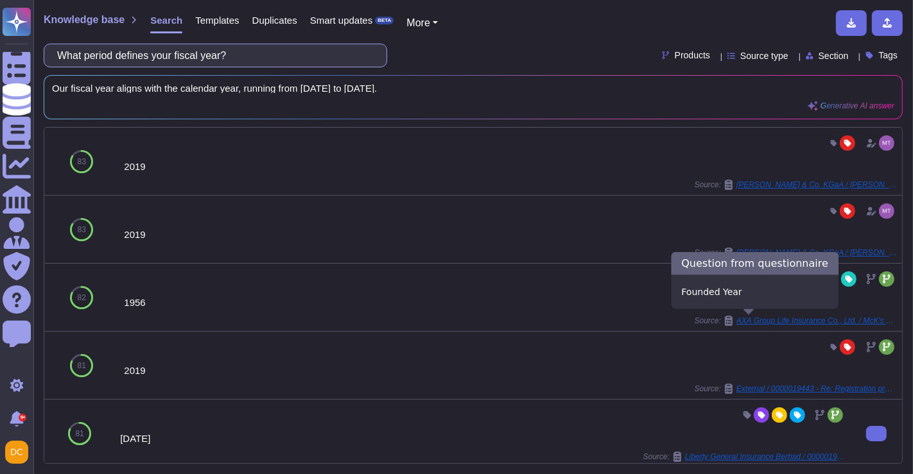
scroll to position [71, 0]
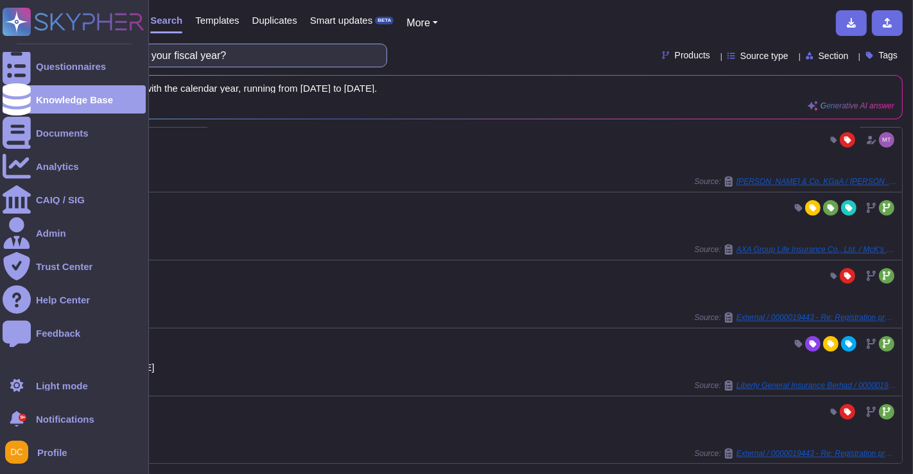
drag, startPoint x: 181, startPoint y: 53, endPoint x: 0, endPoint y: 60, distance: 181.1
click at [0, 60] on div "Questionnaires Knowledge Base Documents Analytics CAIQ / SIG Admin Trust Center…" at bounding box center [456, 237] width 913 height 474
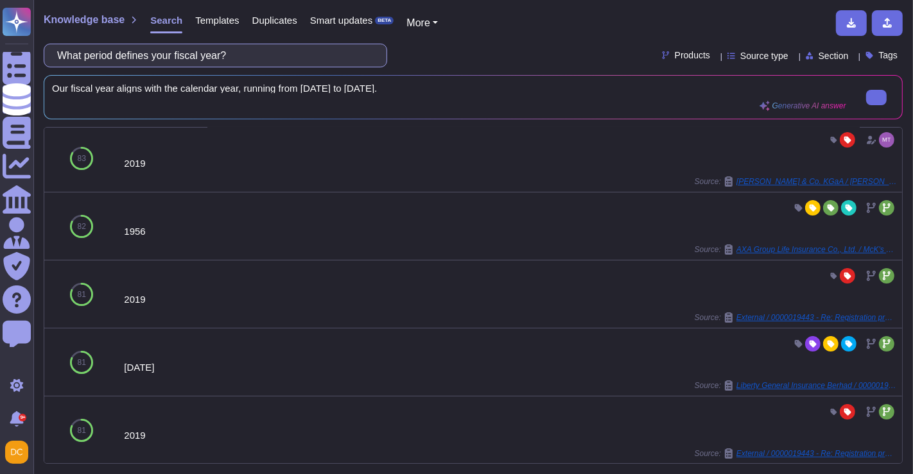
scroll to position [0, 0]
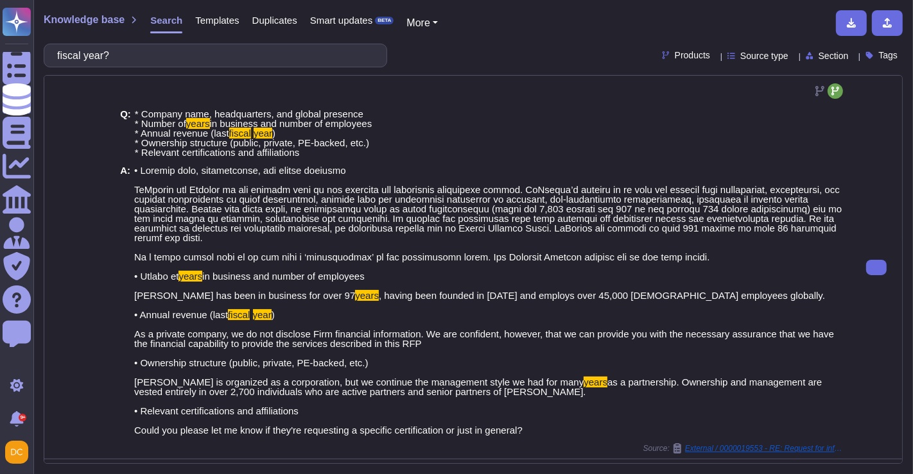
click at [252, 357] on span ") As a private company, we do not disclose Firm financial information. We are c…" at bounding box center [483, 348] width 699 height 78
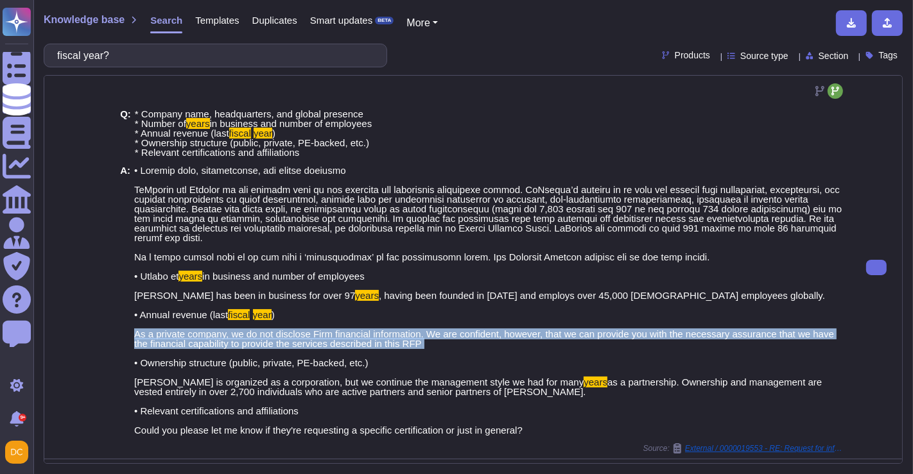
click at [252, 357] on span ") As a private company, we do not disclose Firm financial information. We are c…" at bounding box center [483, 348] width 699 height 78
copy span "As a private company, we do not disclose Firm financial information. We are con…"
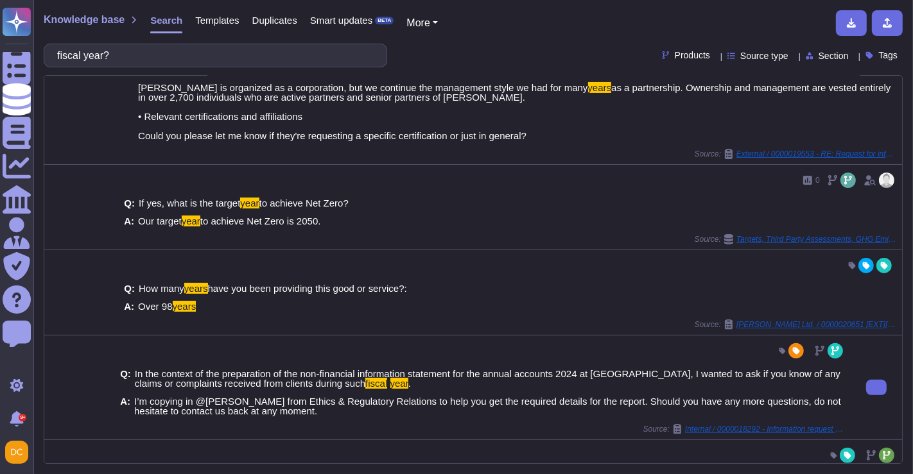
scroll to position [356, 0]
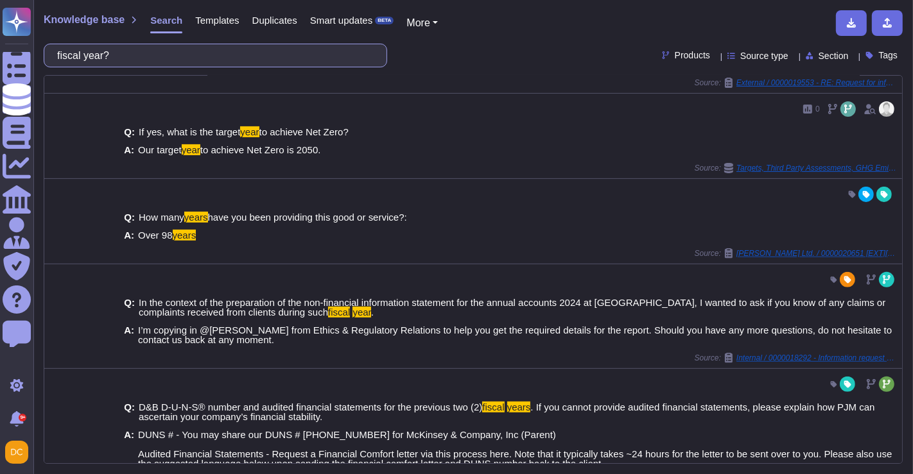
click at [258, 47] on input "fiscal year?" at bounding box center [212, 55] width 323 height 22
paste input "How is your company financed"
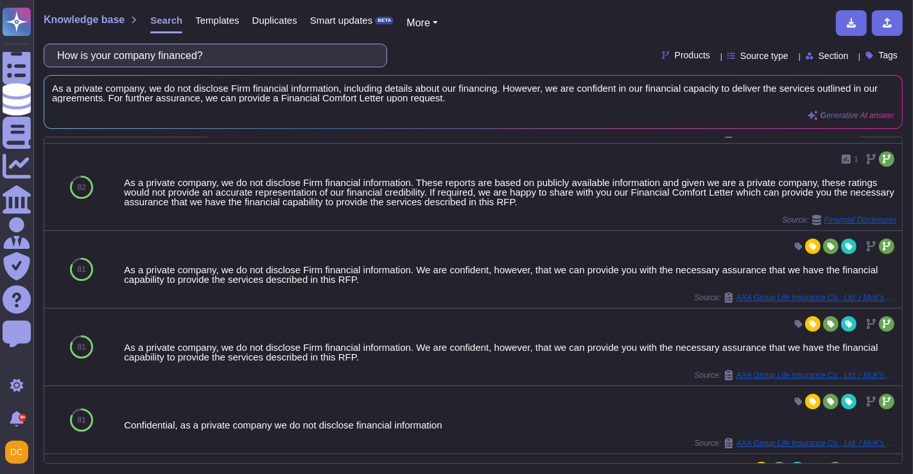
scroll to position [142, 0]
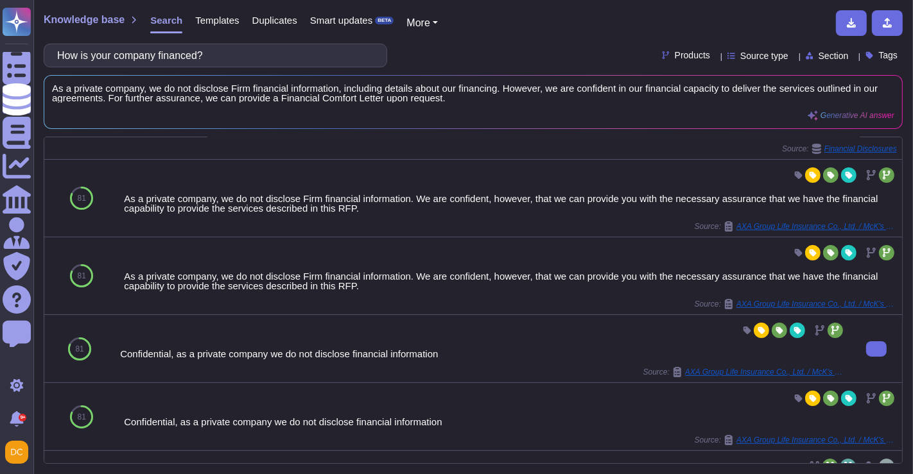
click at [276, 354] on div "Confidential, as a private company we do not disclose financial information" at bounding box center [482, 354] width 725 height 10
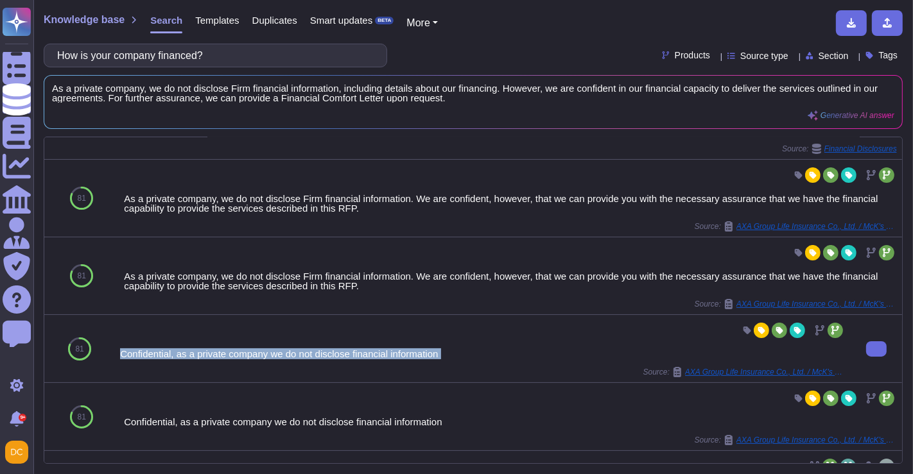
click at [276, 354] on div "Confidential, as a private company we do not disclose financial information" at bounding box center [482, 354] width 725 height 10
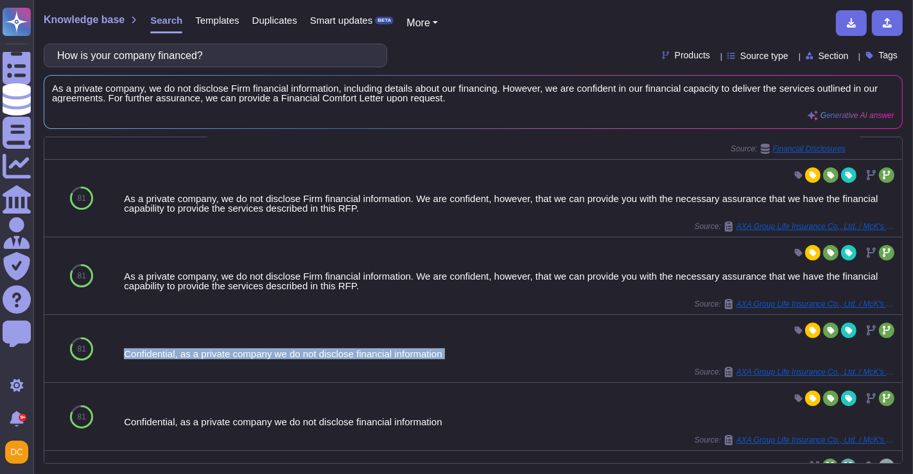
copy div "Confidential, as a private company we do not disclose financial information"
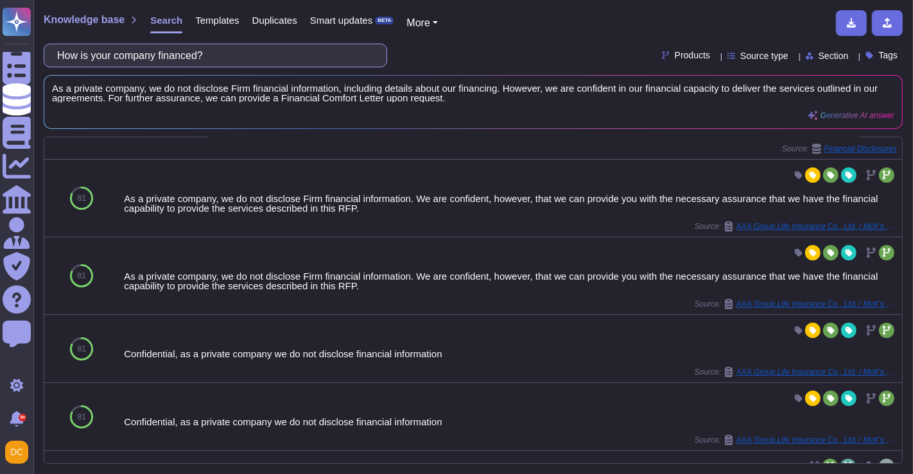
click at [178, 61] on input "How is your company financed?" at bounding box center [212, 55] width 323 height 22
paste input "Are you able to receive electronic Purchase Orders?"
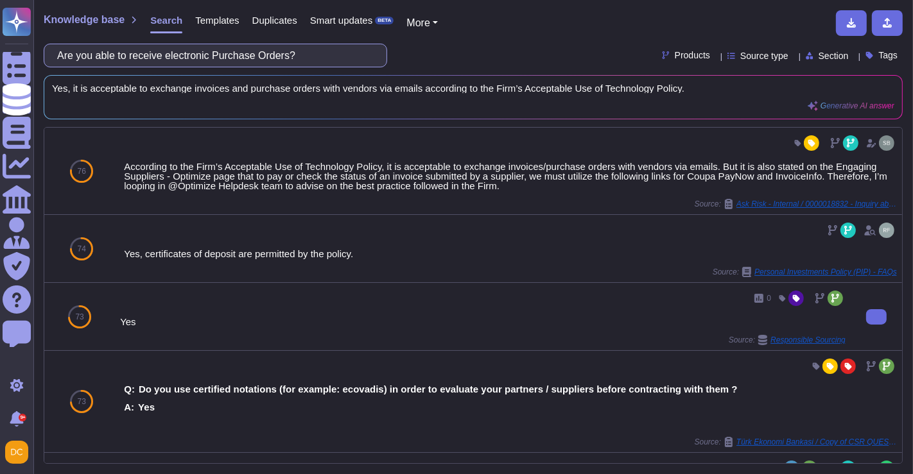
scroll to position [71, 0]
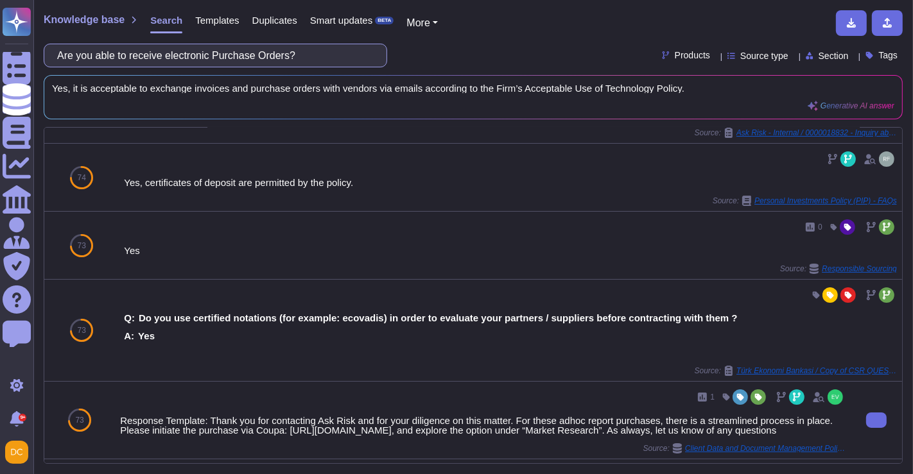
type input "Are you able to receive electronic Purchase Orders?"
